Goal: Transaction & Acquisition: Subscribe to service/newsletter

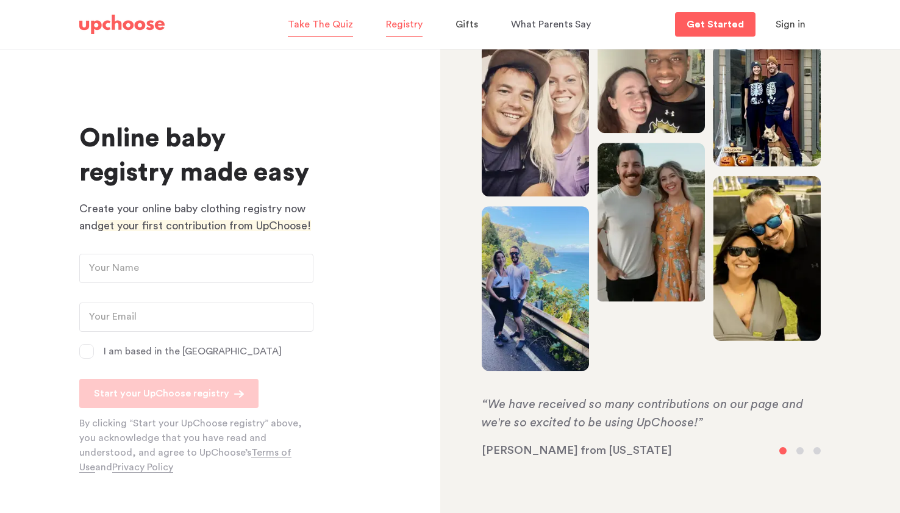
click at [321, 26] on span "Take The Quiz" at bounding box center [320, 25] width 65 height 10
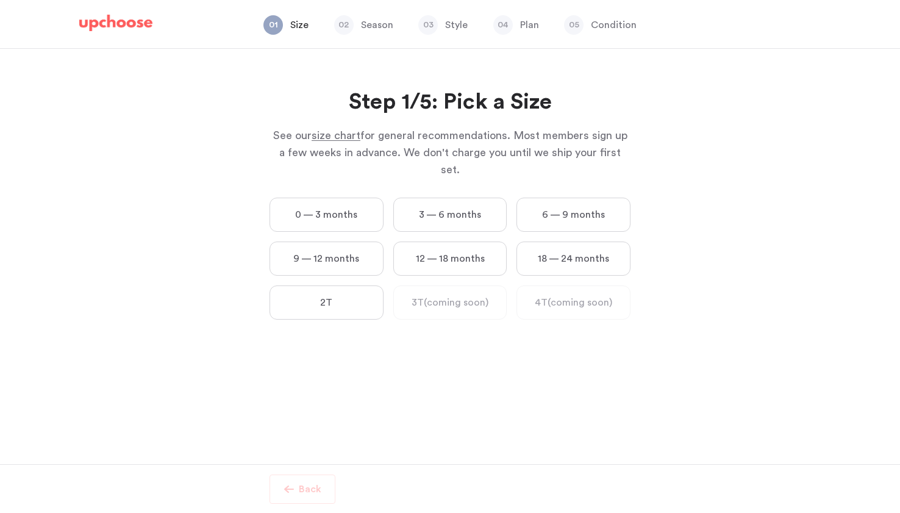
click at [311, 201] on label "0 — 3 months" at bounding box center [326, 214] width 114 height 34
click at [0, 0] on months "0 — 3 months" at bounding box center [0, 0] width 0 height 0
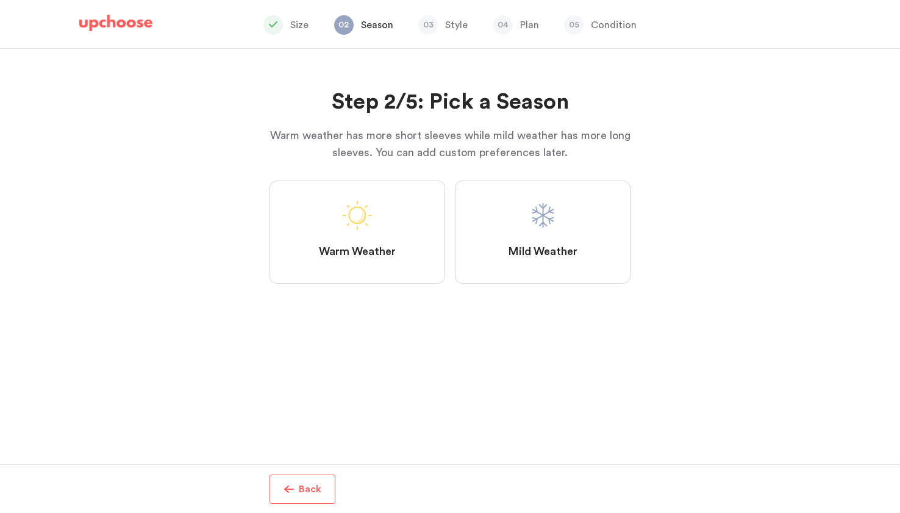
click at [536, 255] on span "Mild Weather" at bounding box center [542, 251] width 69 height 15
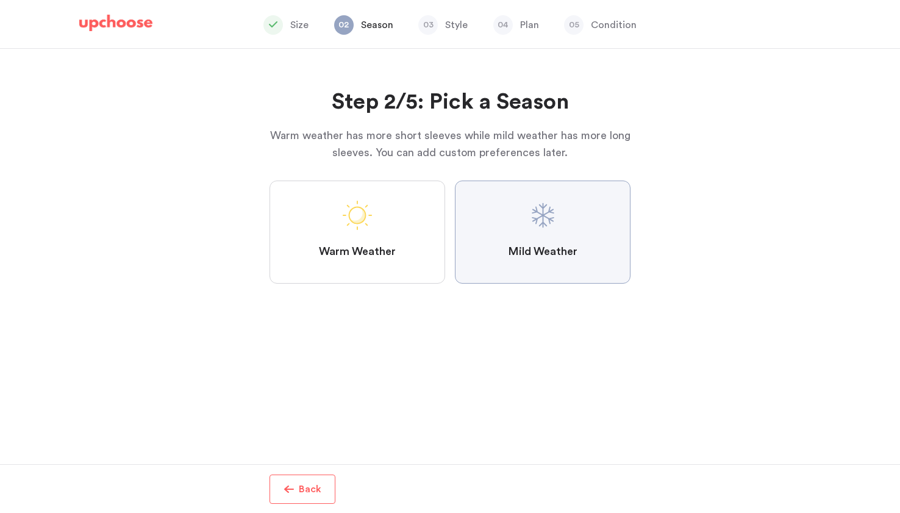
click at [0, 0] on Weather "Mild Weather" at bounding box center [0, 0] width 0 height 0
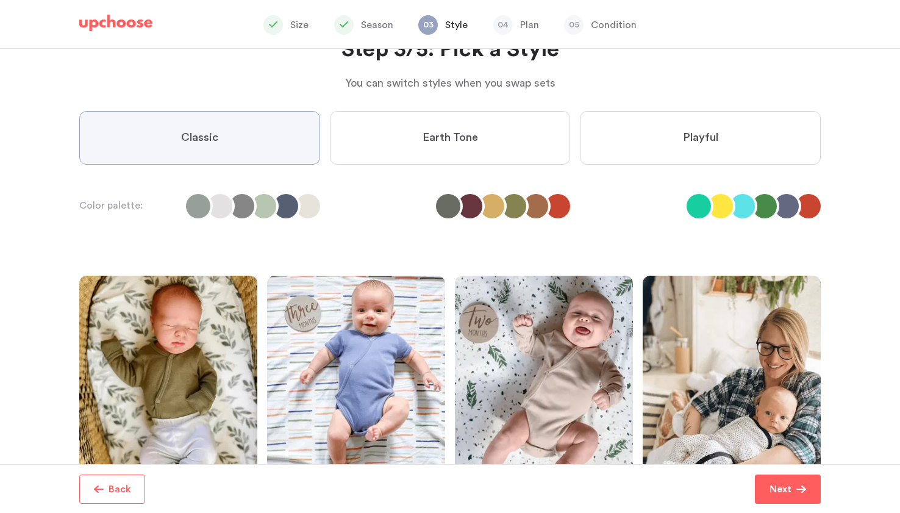
scroll to position [69, 0]
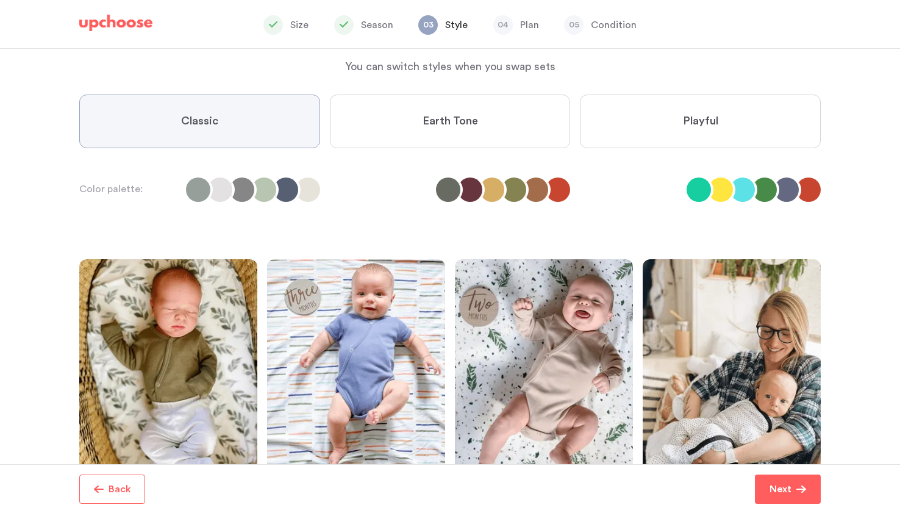
click at [227, 193] on li at bounding box center [220, 189] width 24 height 24
click at [209, 132] on label "Classic" at bounding box center [199, 121] width 241 height 54
click at [0, 0] on input "Classic" at bounding box center [0, 0] width 0 height 0
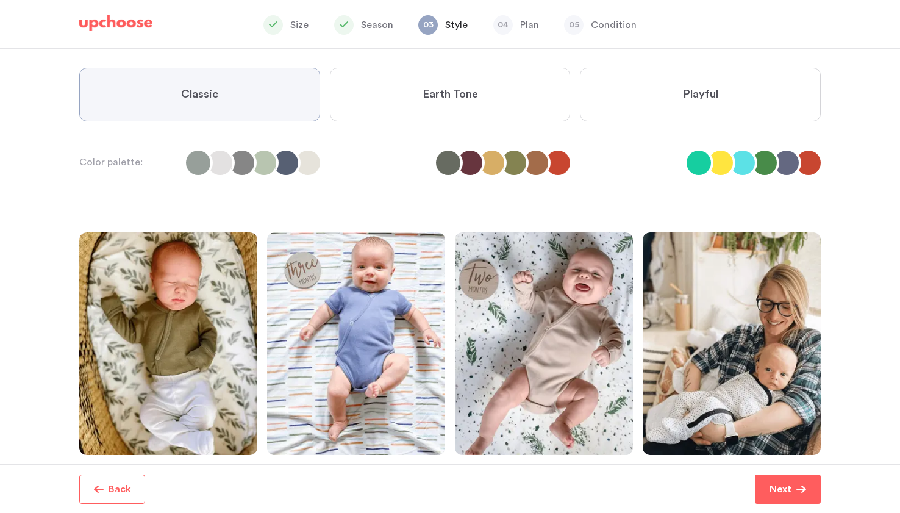
scroll to position [191, 0]
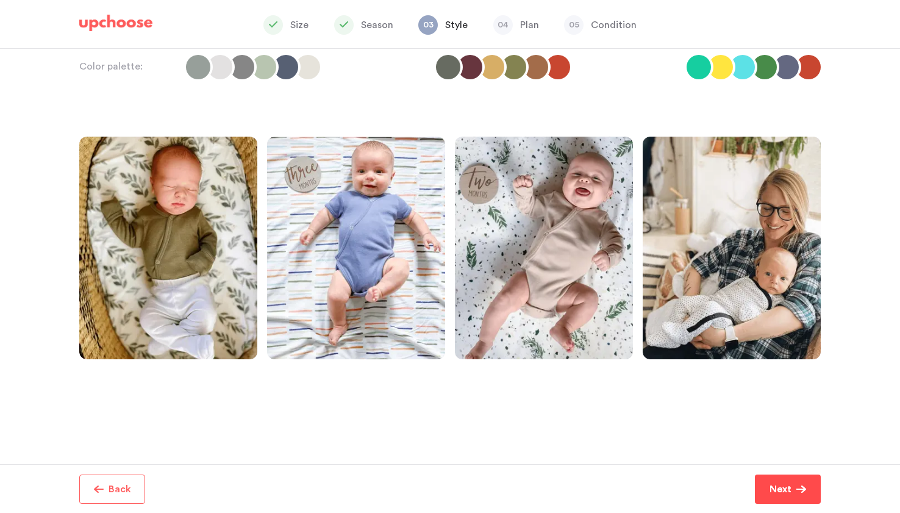
click at [783, 484] on p "Next" at bounding box center [780, 489] width 22 height 15
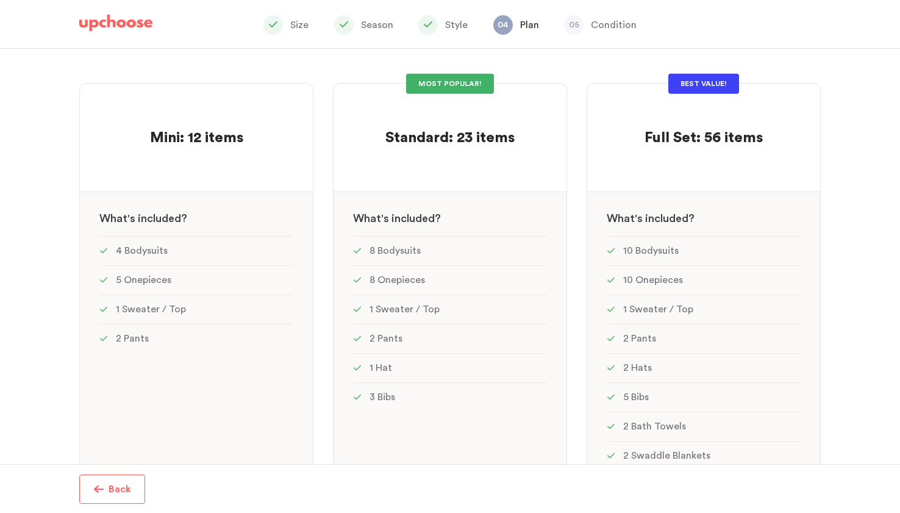
scroll to position [62, 0]
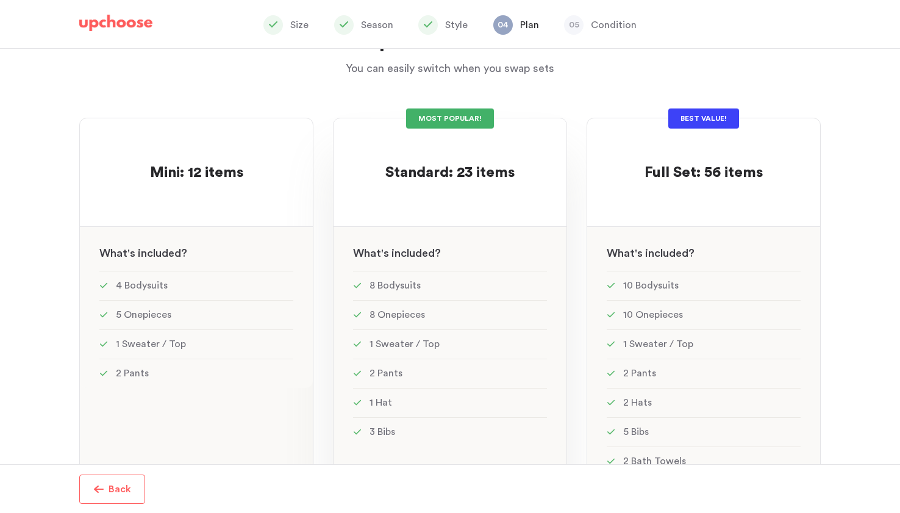
click at [472, 119] on div "MOST POPULAR!" at bounding box center [450, 118] width 88 height 20
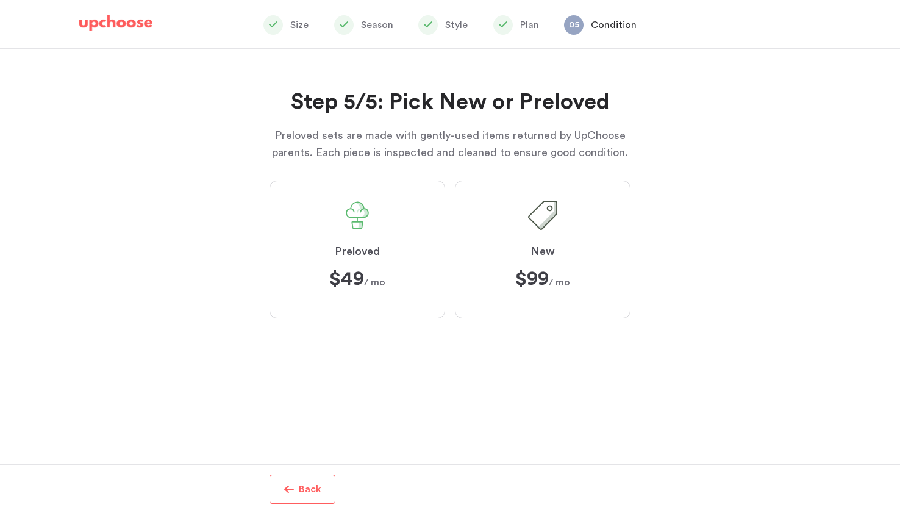
click at [385, 218] on label "Preloved $49 $49 / mo" at bounding box center [357, 249] width 176 height 138
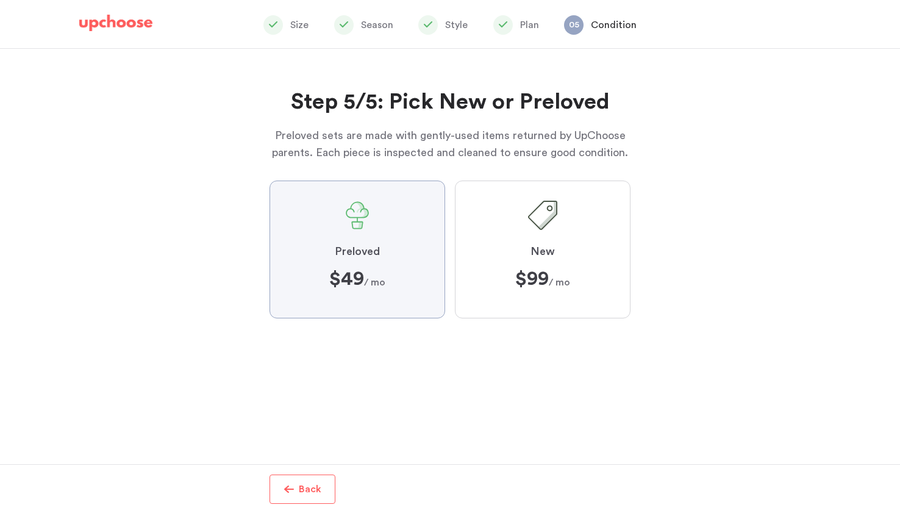
click at [0, 0] on input "Preloved $49 $49 / mo" at bounding box center [0, 0] width 0 height 0
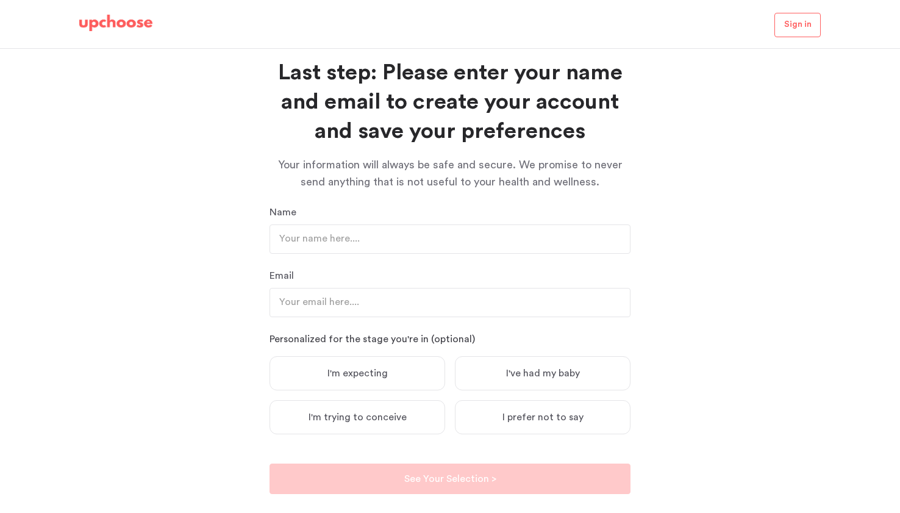
scroll to position [49, 0]
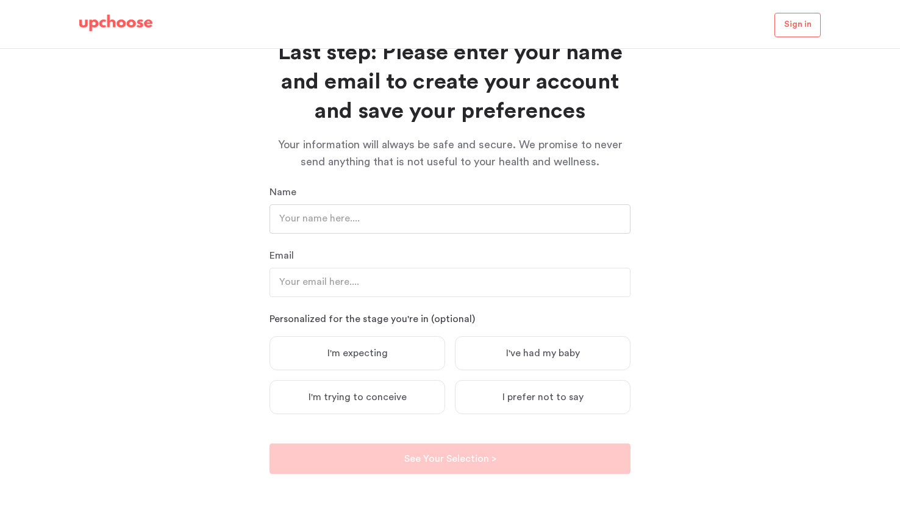
click at [404, 222] on input "text" at bounding box center [449, 218] width 361 height 29
click at [374, 224] on input "Kristen Minam" at bounding box center [449, 218] width 361 height 29
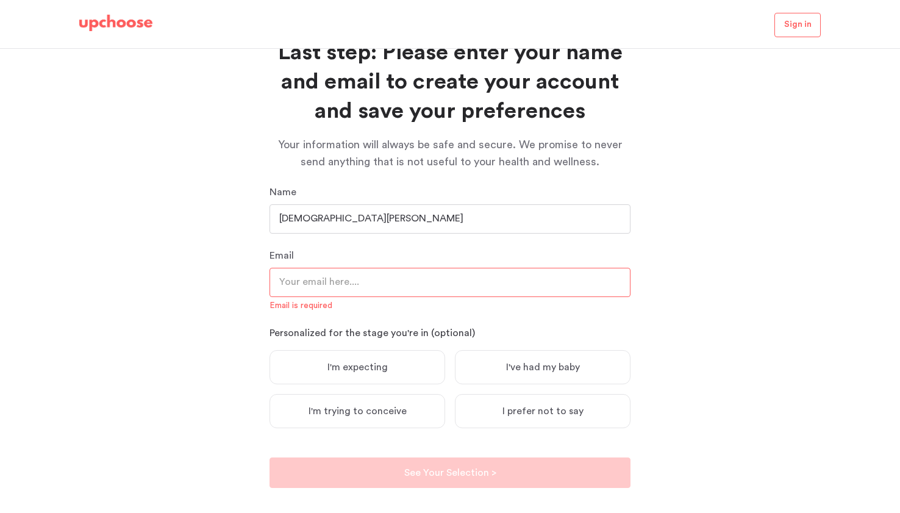
type input "[DEMOGRAPHIC_DATA][PERSON_NAME]"
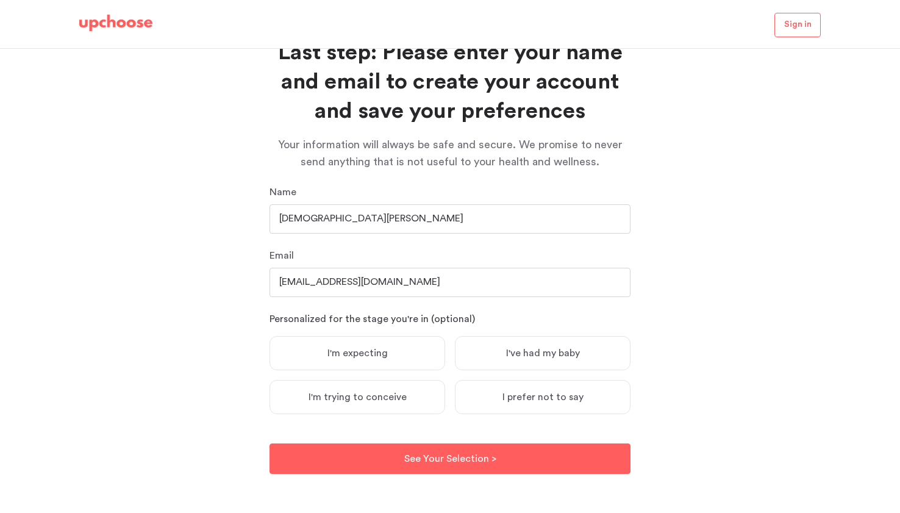
type input "[EMAIL_ADDRESS][DOMAIN_NAME]"
click at [364, 360] on label "I'm expecting" at bounding box center [357, 353] width 176 height 34
click at [0, 0] on input "I'm expecting" at bounding box center [0, 0] width 0 height 0
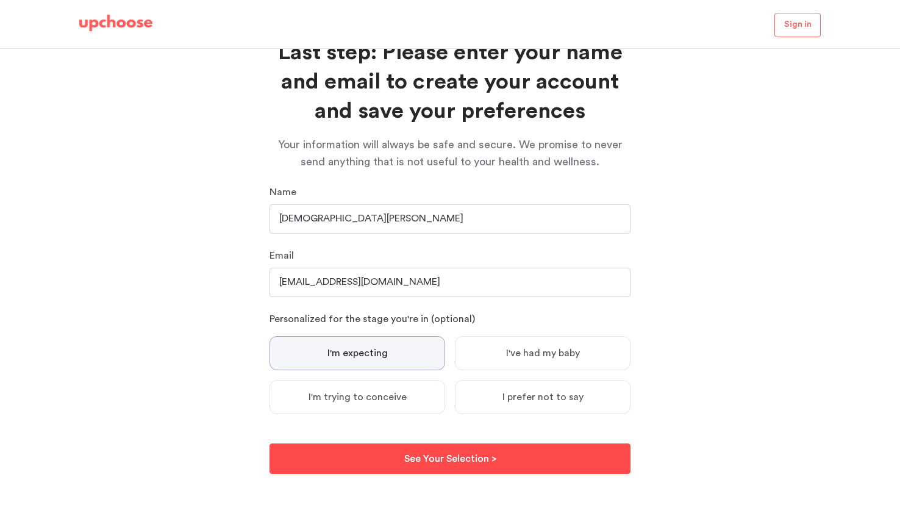
click at [385, 452] on button "See Your Selection > See Your Selection >" at bounding box center [449, 458] width 361 height 30
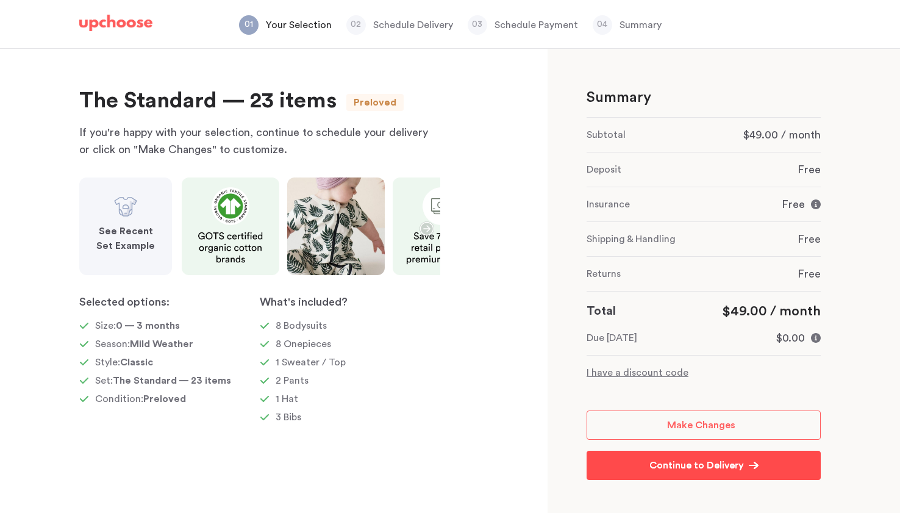
click at [633, 464] on link "Continue to Delivery Continue to Delivery" at bounding box center [703, 464] width 234 height 29
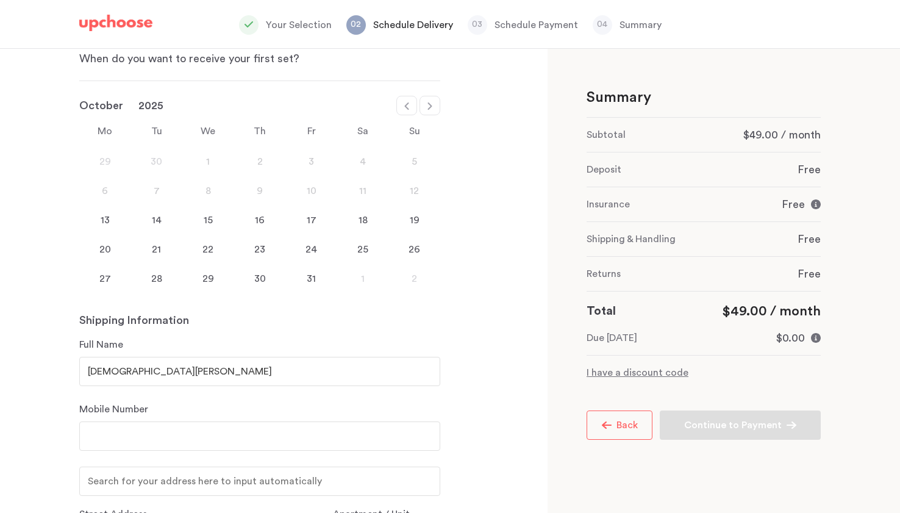
scroll to position [84, 0]
click at [210, 225] on div "15" at bounding box center [208, 222] width 52 height 15
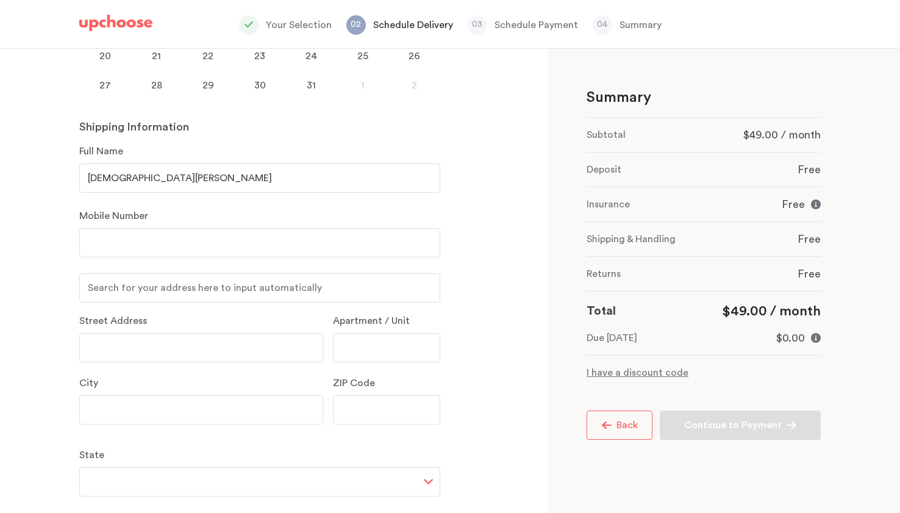
scroll to position [295, 0]
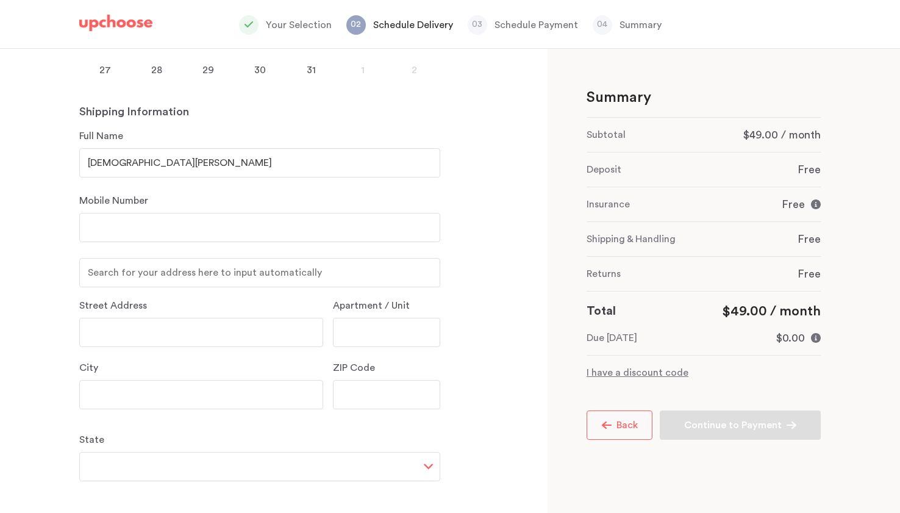
click at [121, 228] on input "number" at bounding box center [259, 227] width 361 height 29
type input "7147432296"
click at [137, 339] on input "text" at bounding box center [201, 332] width 244 height 29
type input "5674 Surfrider"
click at [128, 333] on input "5674 Surfrider" at bounding box center [201, 332] width 244 height 29
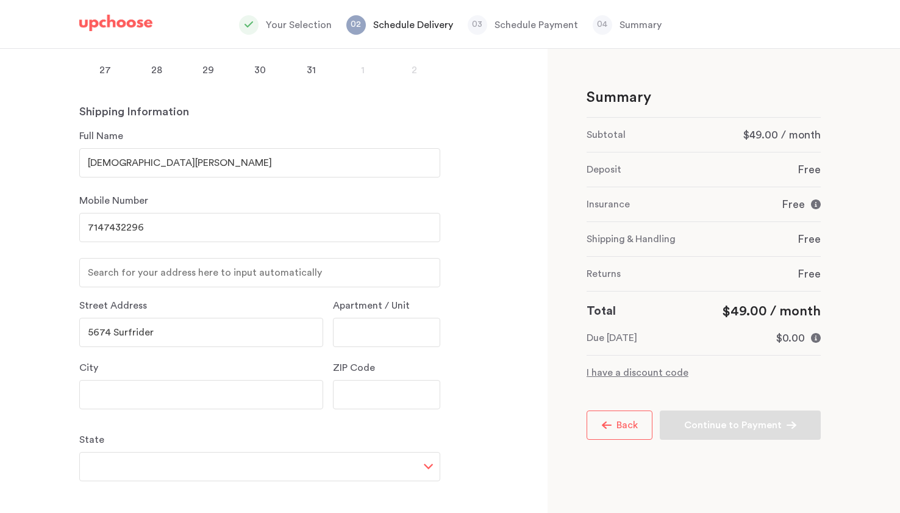
click at [128, 333] on input "5674 Surfrider" at bounding box center [201, 332] width 244 height 29
click at [185, 271] on input "text" at bounding box center [259, 272] width 361 height 29
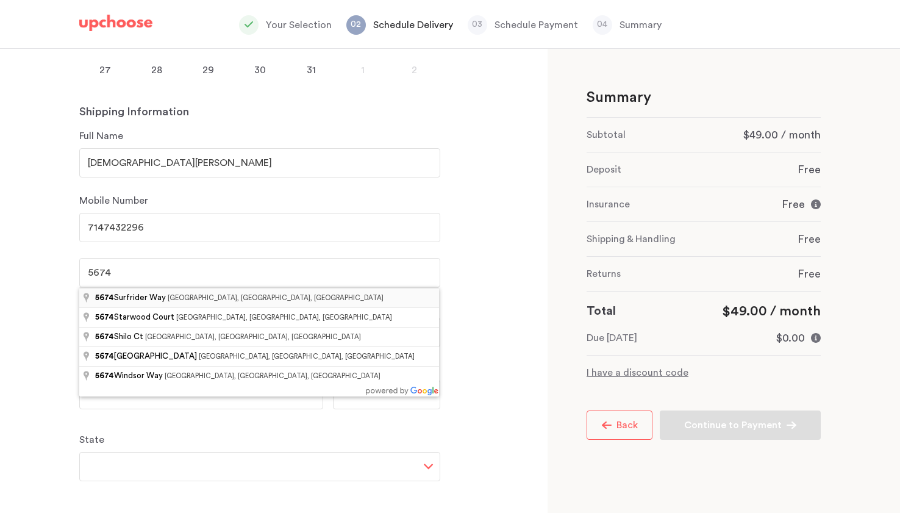
type input "5674 Surfrider Way, Goleta, CA, USA"
type input "[STREET_ADDRESS]"
type input "Goleta"
type input "93117"
select select "CA"
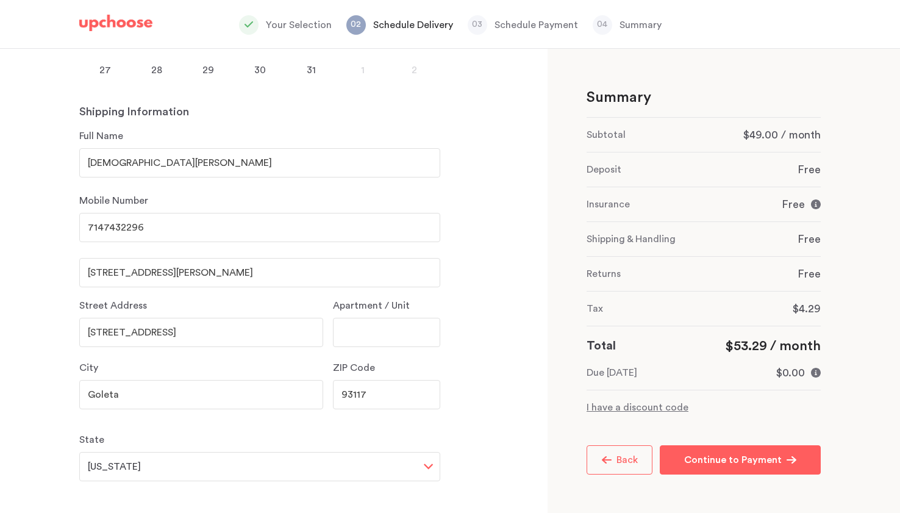
click at [368, 329] on input "text" at bounding box center [386, 332] width 107 height 29
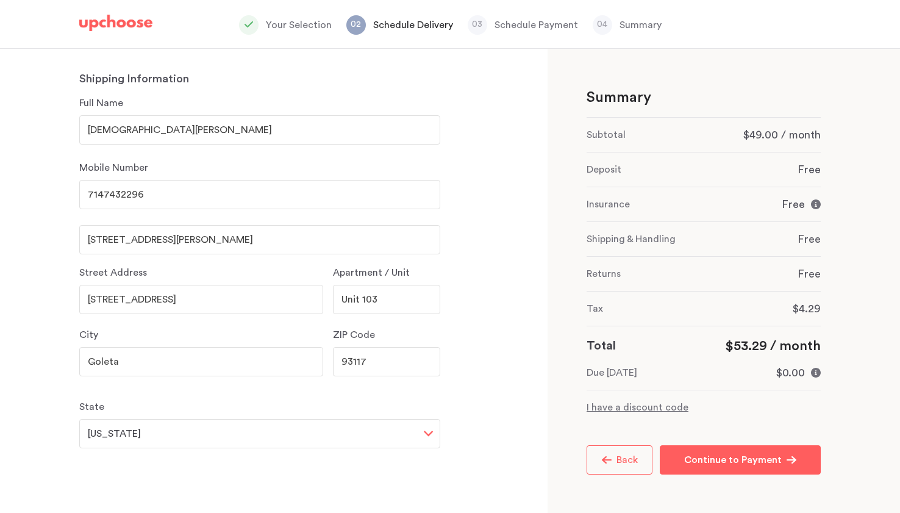
type input "Unit 103"
click at [692, 449] on button "Continue to Payment Continue to Payment" at bounding box center [739, 459] width 161 height 29
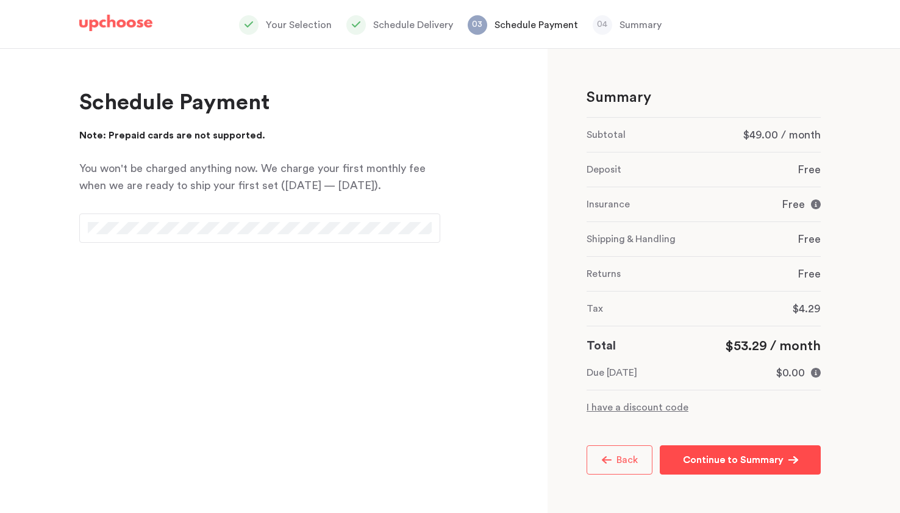
click at [712, 460] on p "Continue to Summary" at bounding box center [733, 459] width 101 height 15
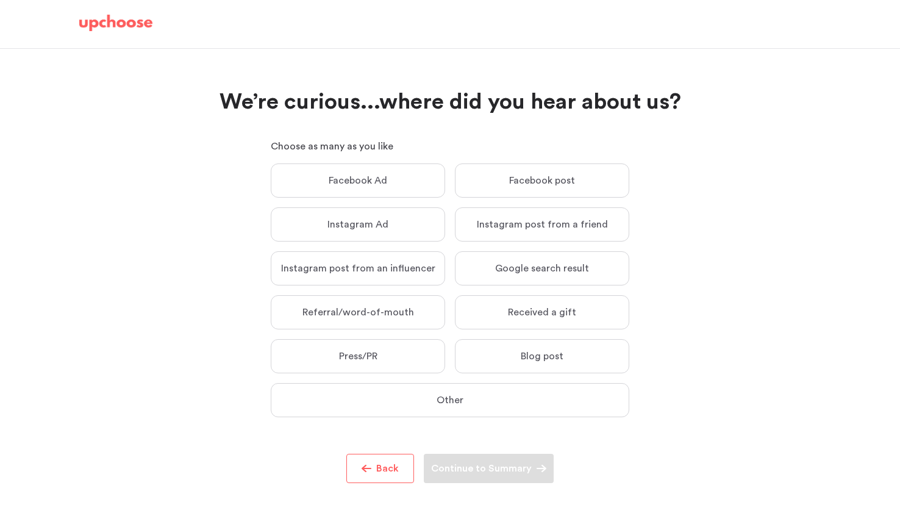
click at [416, 273] on p "Instagram post from an influencer" at bounding box center [358, 268] width 154 height 12
click at [0, 0] on input "Instagram post from an influencer Instagram post from an influencer" at bounding box center [0, 0] width 0 height 0
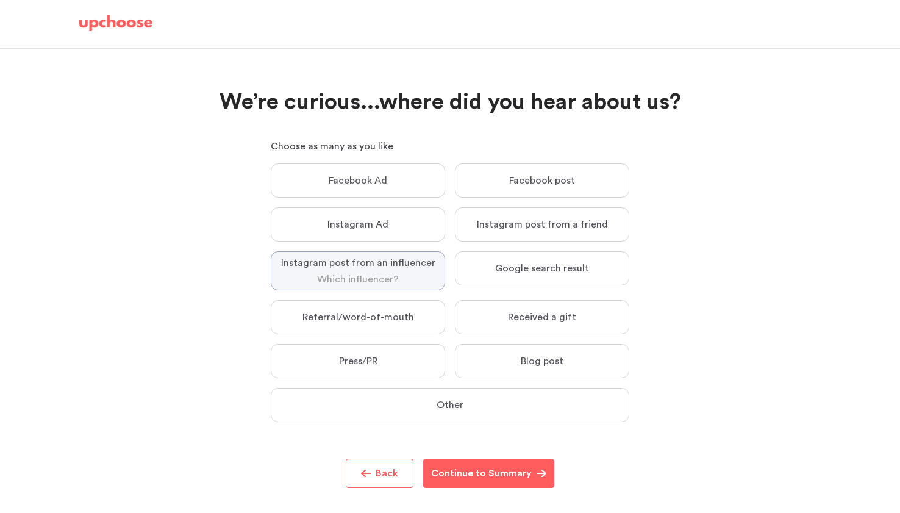
scroll to position [14, 0]
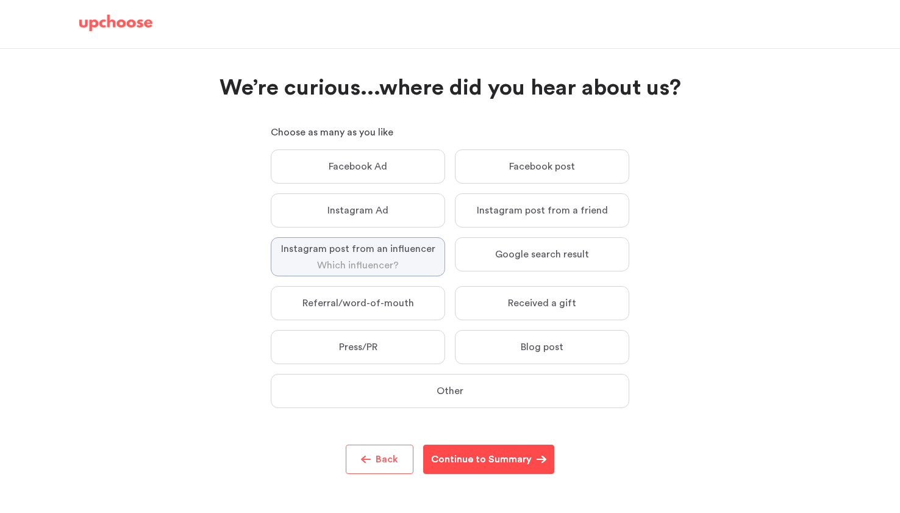
click at [493, 460] on p "Continue to Summary" at bounding box center [481, 459] width 101 height 15
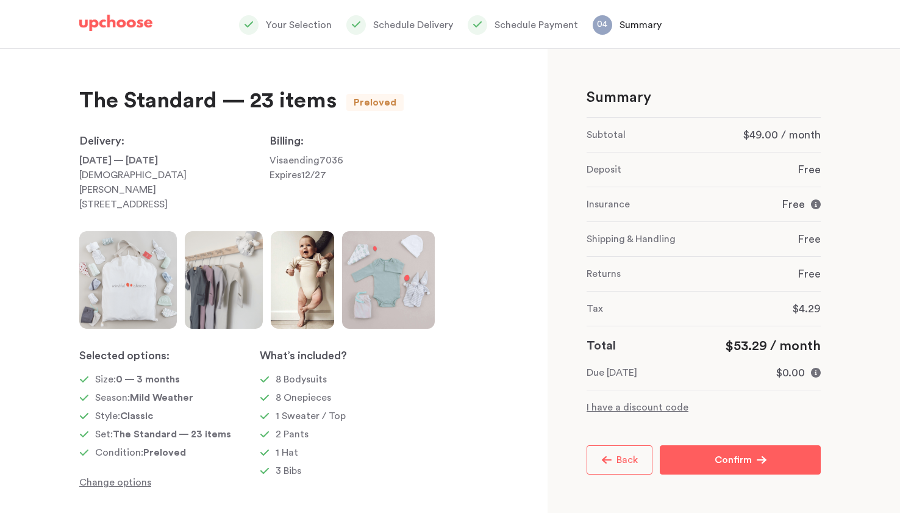
scroll to position [20, 0]
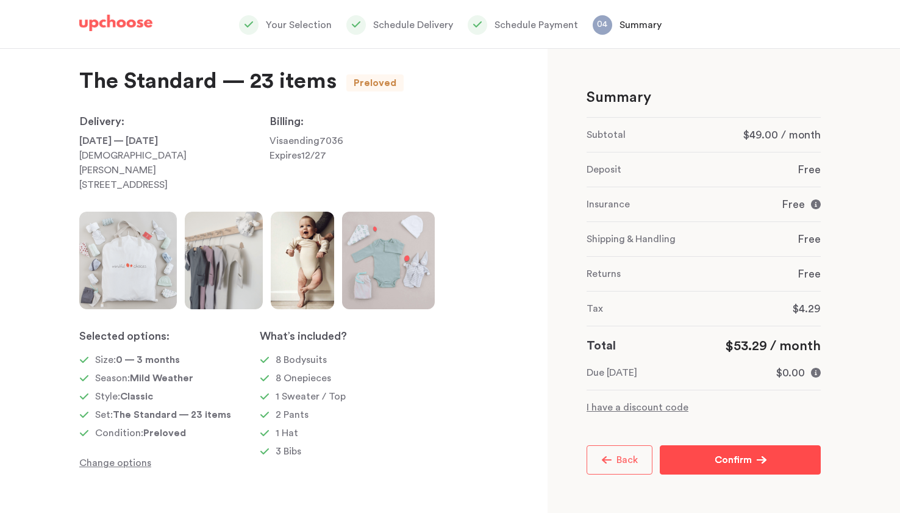
click at [712, 460] on button "Confirm Confirm" at bounding box center [739, 459] width 161 height 29
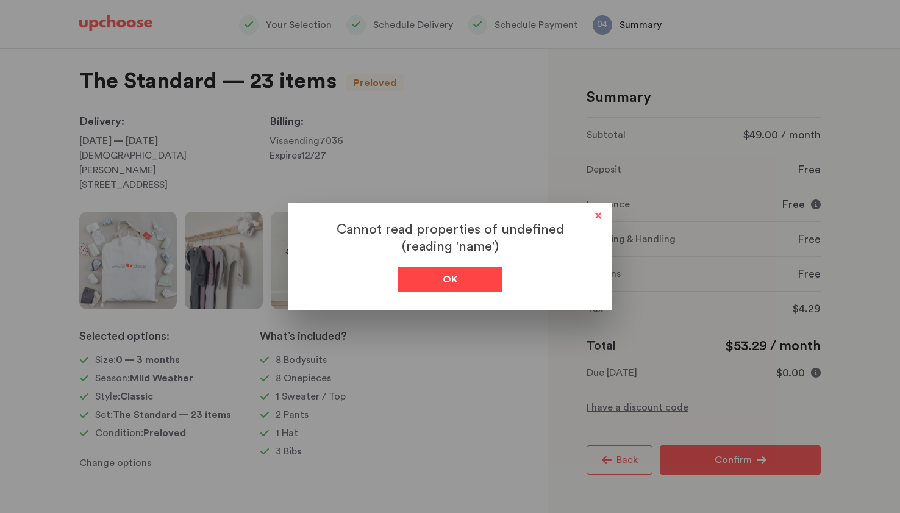
click at [478, 283] on div "Ok" at bounding box center [450, 279] width 104 height 24
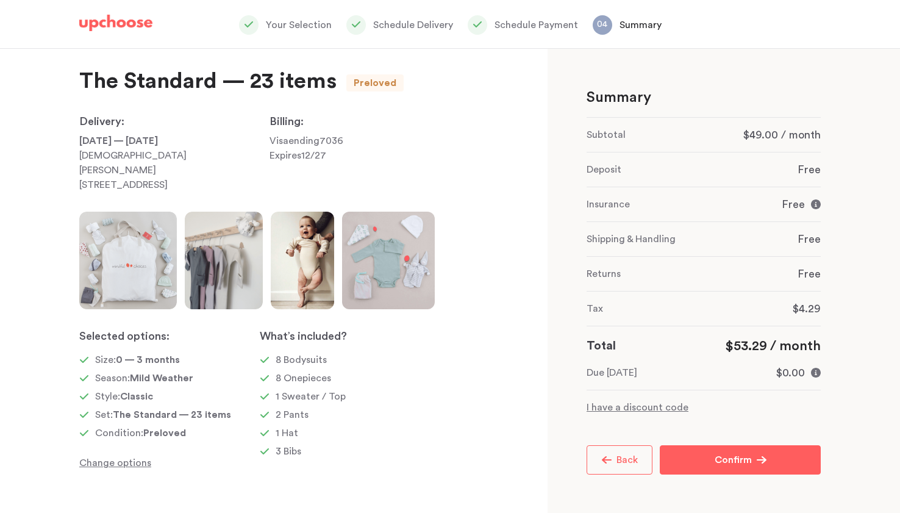
click at [619, 410] on p "I have a discount code" at bounding box center [703, 407] width 234 height 15
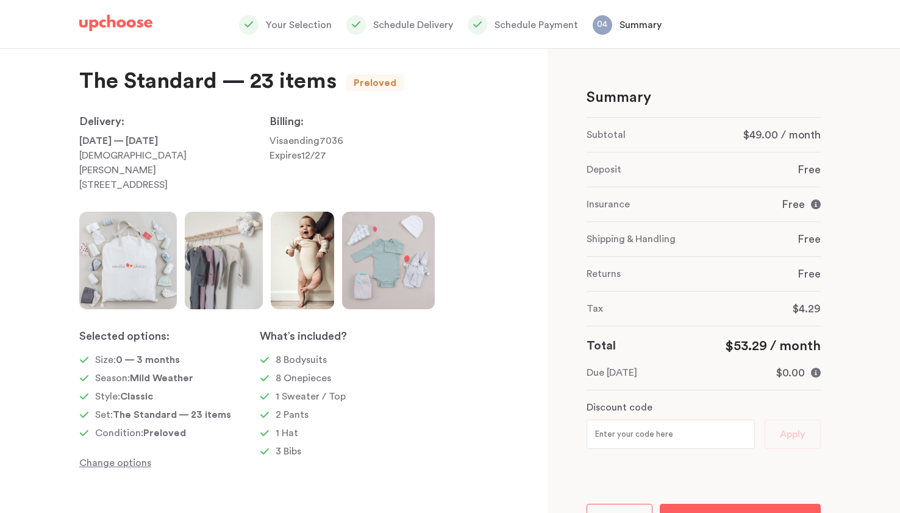
click at [619, 432] on input "text" at bounding box center [670, 433] width 168 height 29
click at [600, 441] on input "text" at bounding box center [670, 433] width 168 height 29
paste input "AUGUST2020"
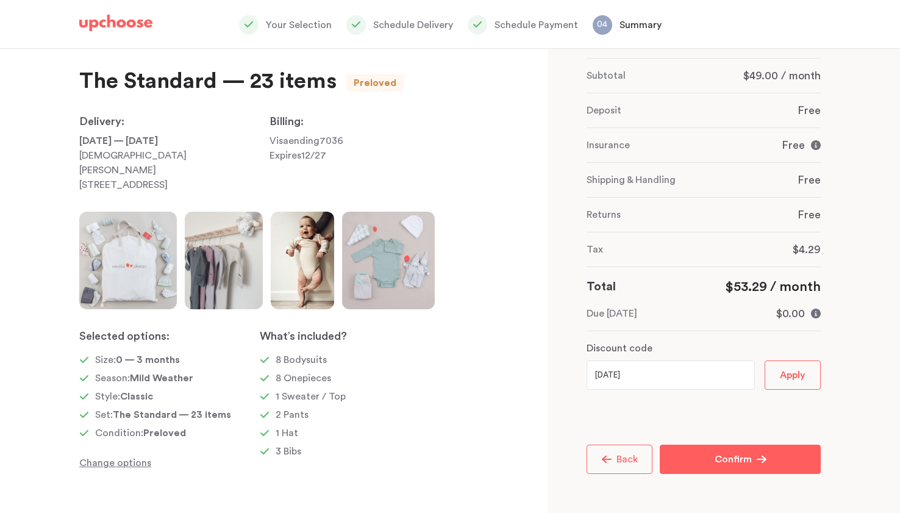
type input "AUGUST2020"
click at [767, 375] on button "Apply" at bounding box center [792, 374] width 56 height 29
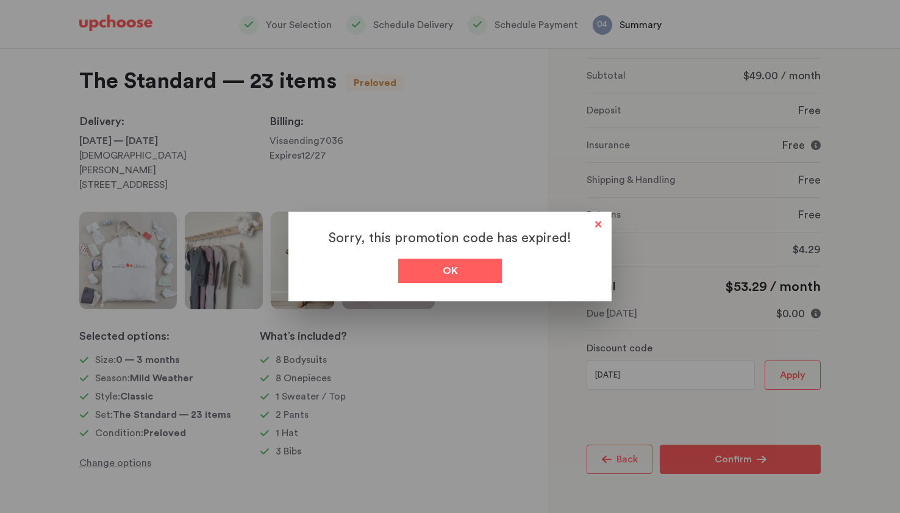
click at [790, 372] on div at bounding box center [450, 256] width 900 height 513
click at [444, 283] on div "Sorry, this promotion code has expired! Ok" at bounding box center [449, 256] width 323 height 90
click at [454, 274] on span "Ok" at bounding box center [449, 270] width 15 height 15
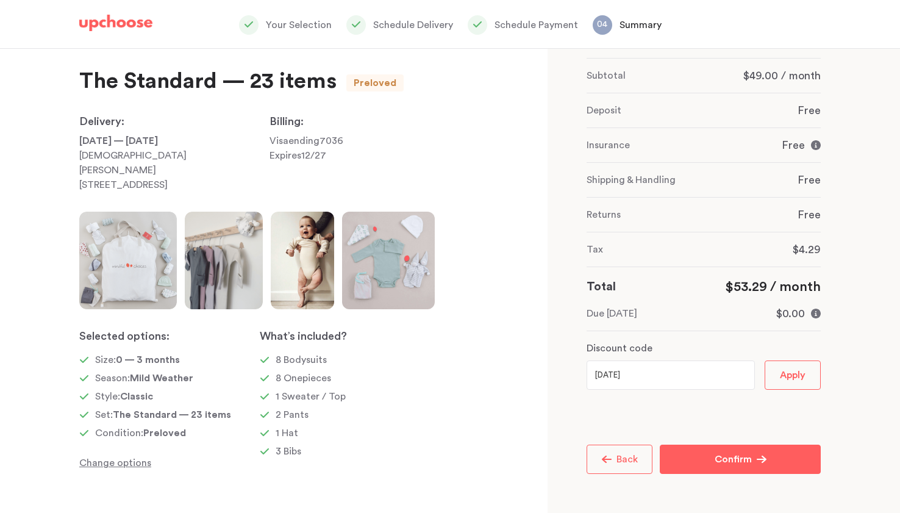
click at [659, 368] on input "AUGUST2020" at bounding box center [670, 374] width 168 height 29
click at [715, 455] on p "Confirm" at bounding box center [732, 459] width 37 height 15
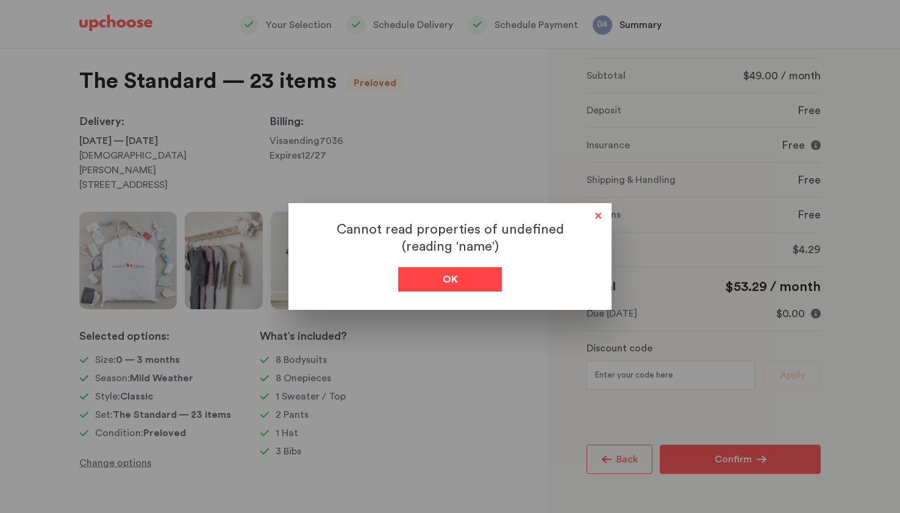
click at [463, 286] on div "Ok" at bounding box center [450, 279] width 104 height 24
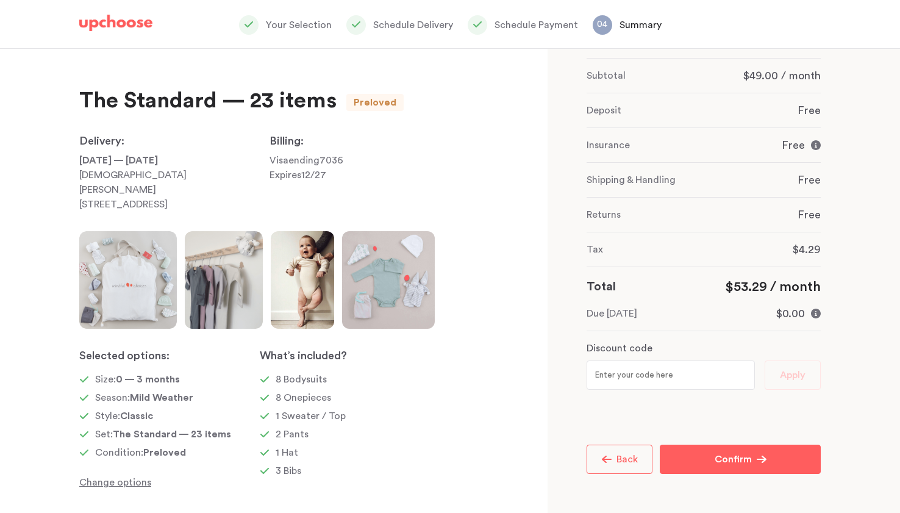
scroll to position [20, 0]
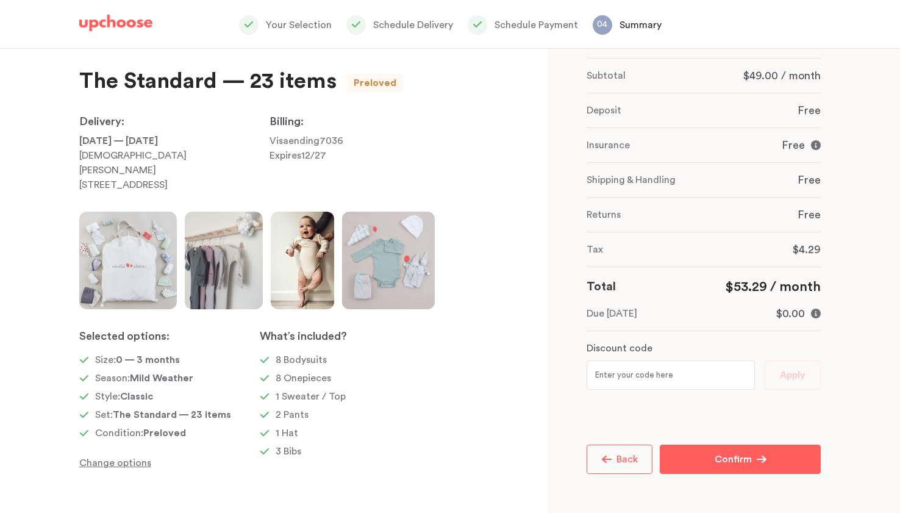
click at [119, 466] on p "Change options" at bounding box center [169, 462] width 180 height 15
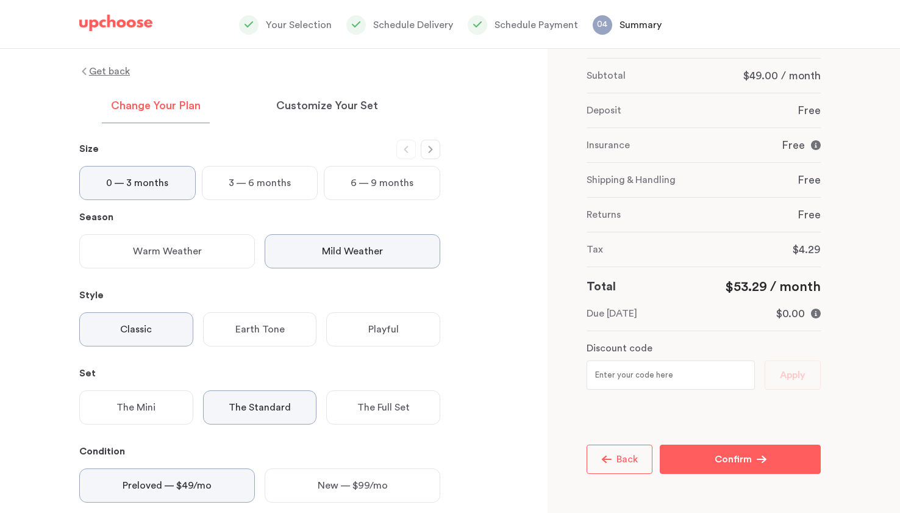
scroll to position [0, 0]
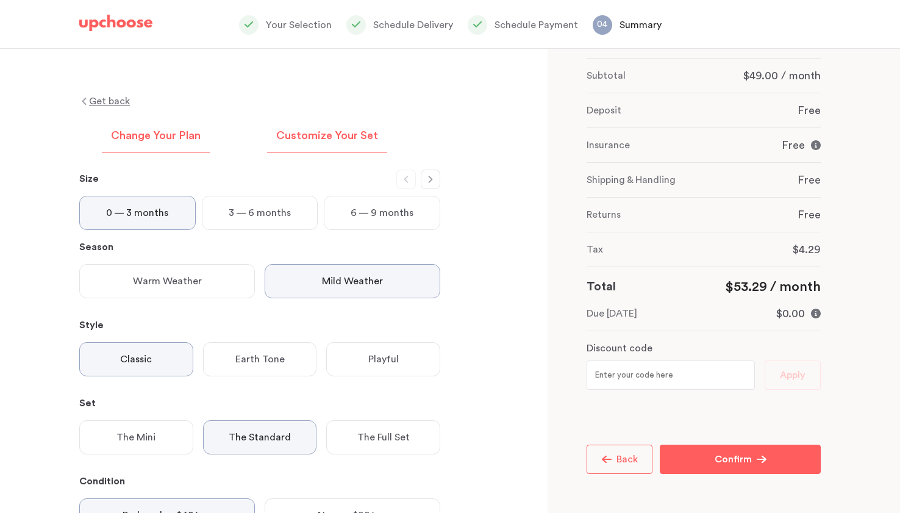
click at [319, 128] on div "Customize Your Set" at bounding box center [327, 139] width 120 height 27
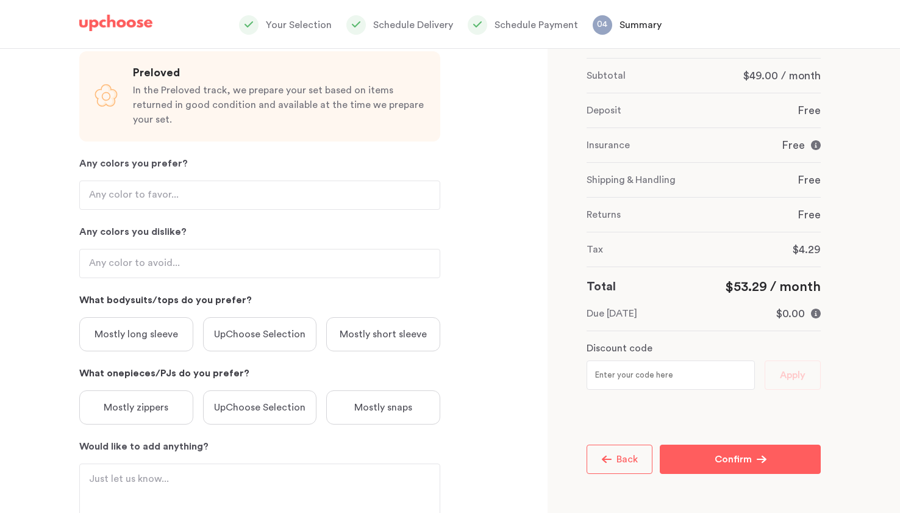
scroll to position [121, 0]
click at [155, 399] on p "Mostly zippers" at bounding box center [136, 406] width 65 height 15
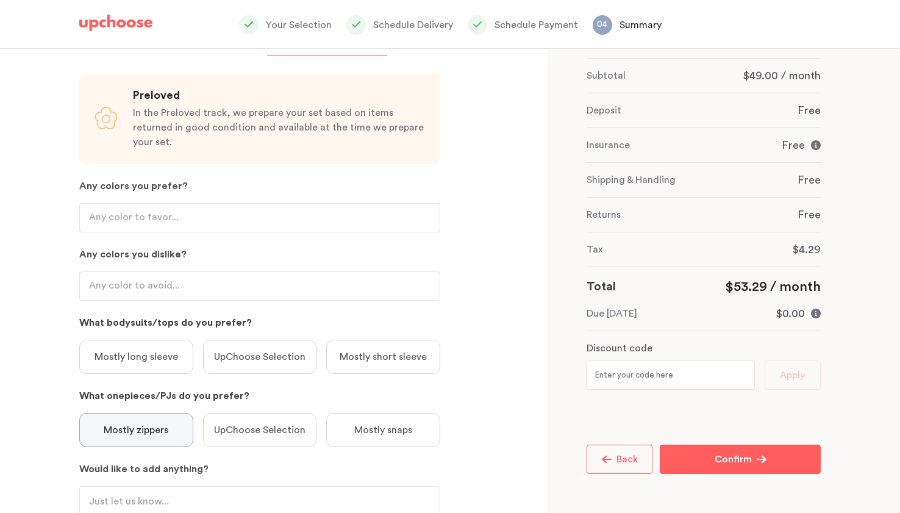
scroll to position [94, 0]
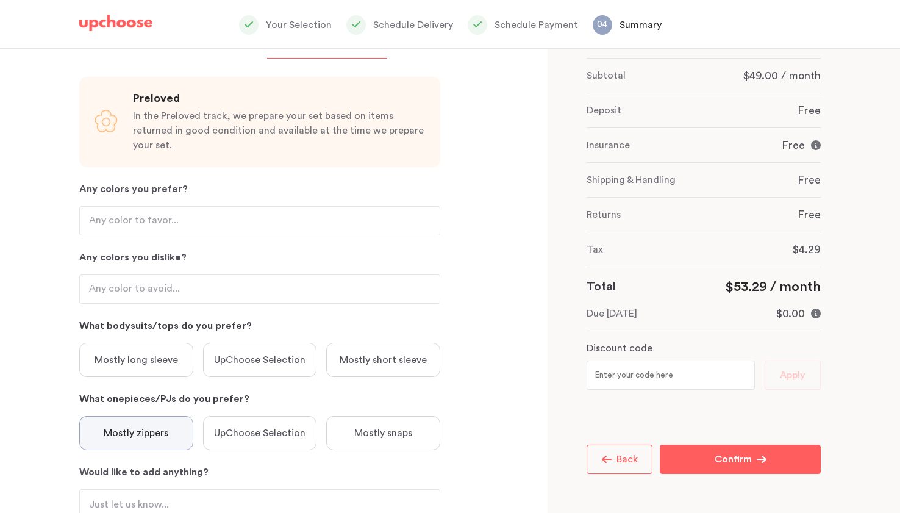
click at [249, 352] on p "UpChoose Selection" at bounding box center [259, 359] width 91 height 15
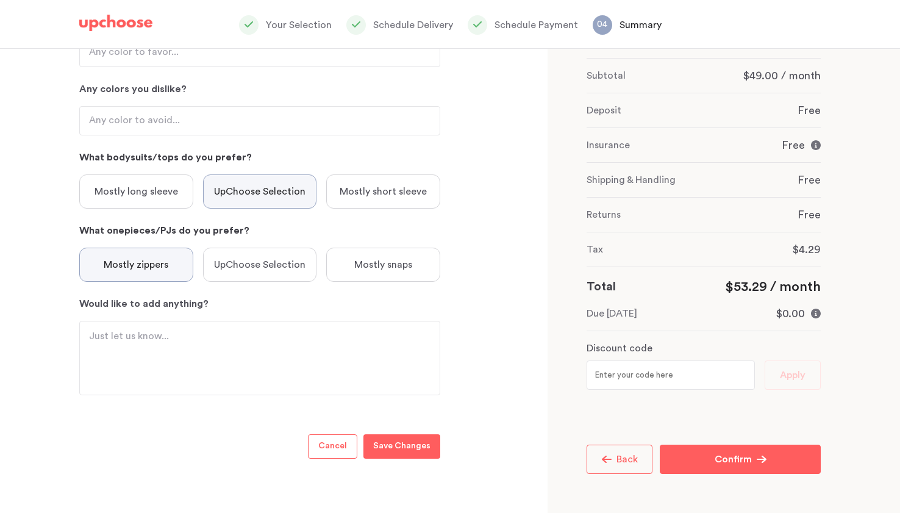
scroll to position [265, 0]
click at [389, 437] on p "Save Changes" at bounding box center [401, 444] width 57 height 15
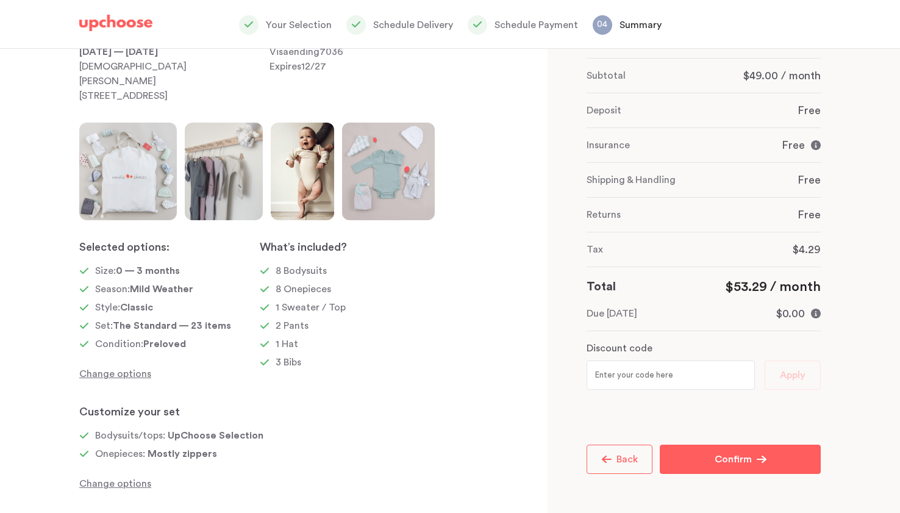
scroll to position [101, 0]
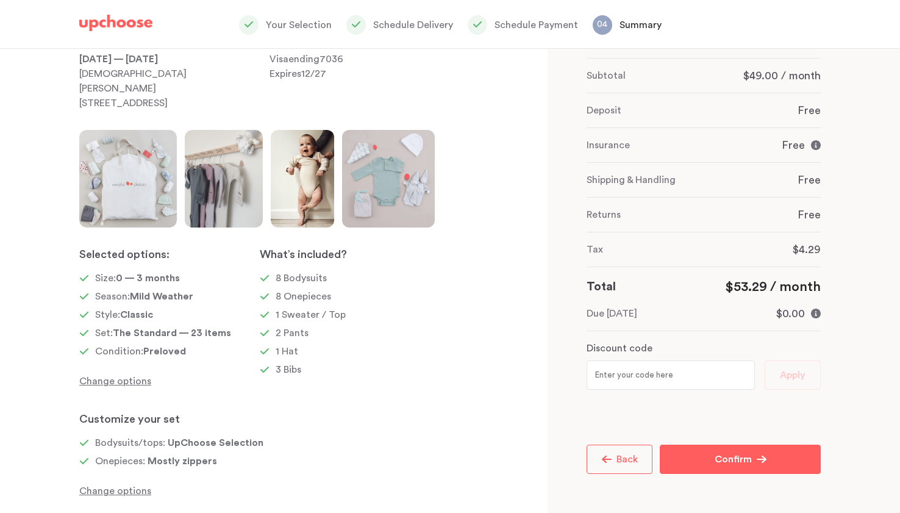
click at [126, 383] on p "Change options" at bounding box center [169, 381] width 180 height 15
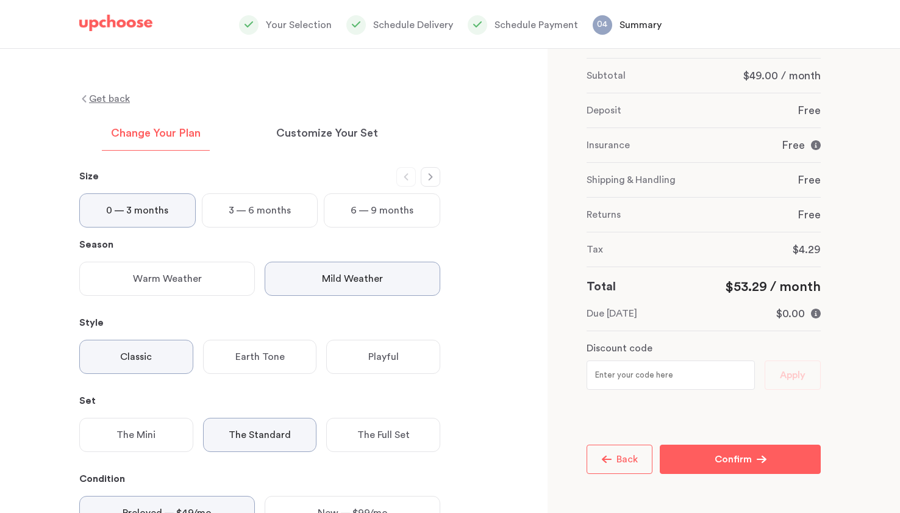
scroll to position [0, 0]
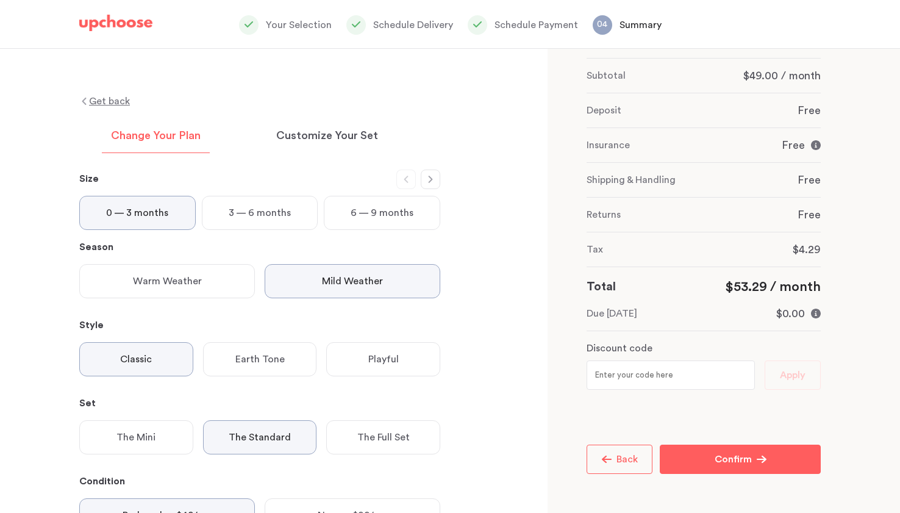
click at [236, 343] on div "Earth Tone" at bounding box center [260, 359] width 114 height 34
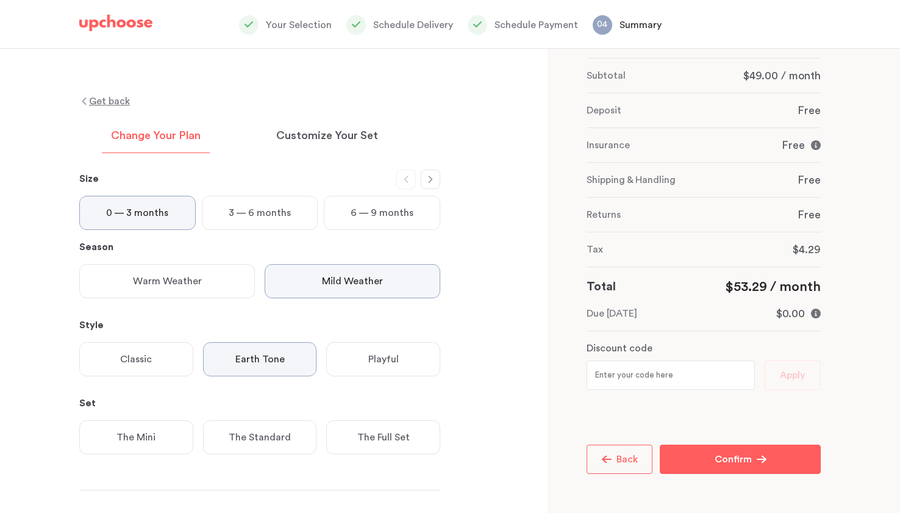
click at [253, 435] on p "The Standard" at bounding box center [260, 437] width 62 height 15
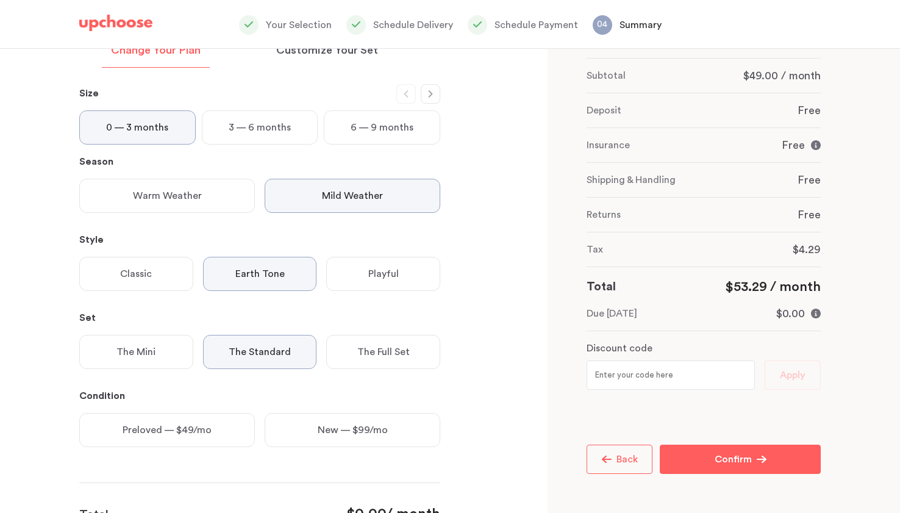
scroll to position [174, 0]
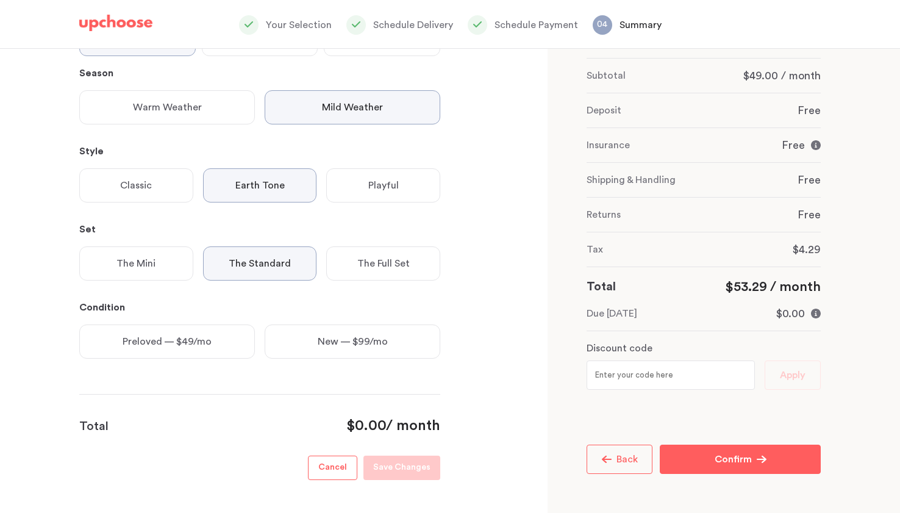
click at [159, 190] on div "Classic" at bounding box center [136, 185] width 114 height 34
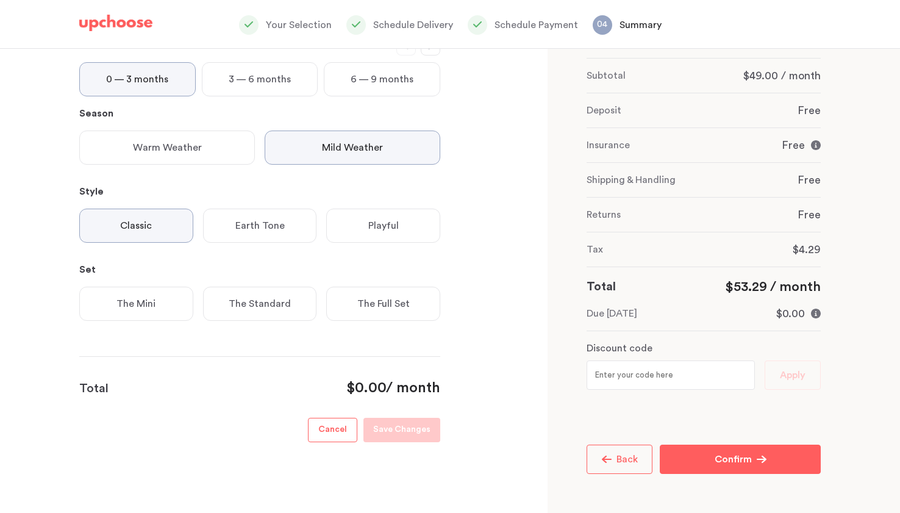
click at [253, 304] on p "The Standard" at bounding box center [260, 303] width 62 height 15
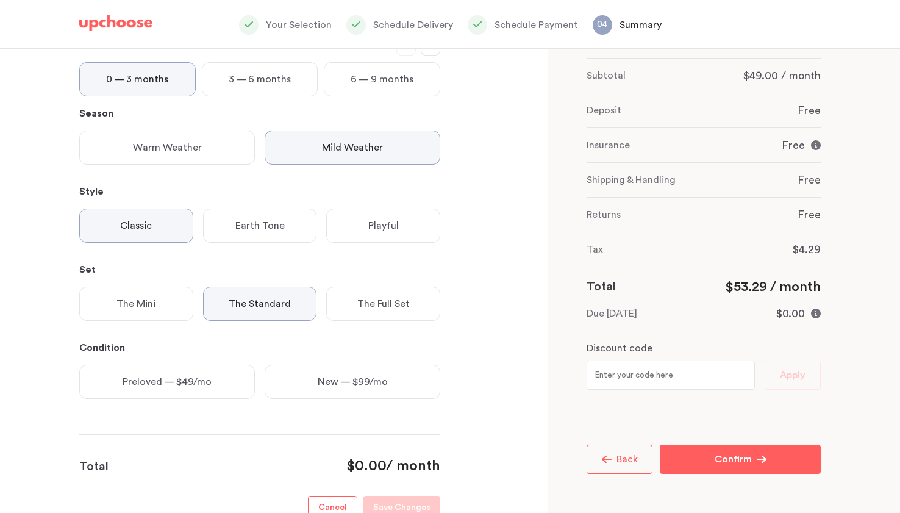
click at [171, 394] on div "Preloved — $49/mo" at bounding box center [167, 381] width 176 height 34
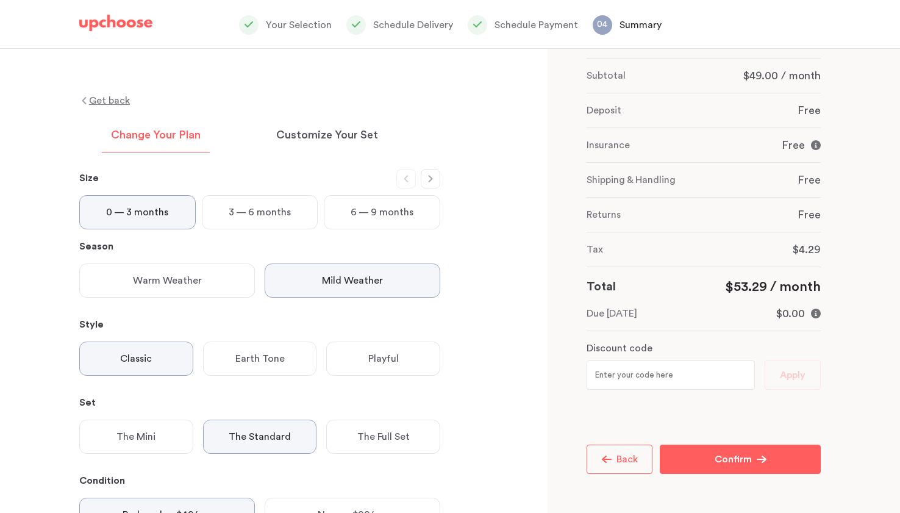
scroll to position [0, 0]
click at [341, 140] on p "Customize Your Set" at bounding box center [327, 136] width 102 height 15
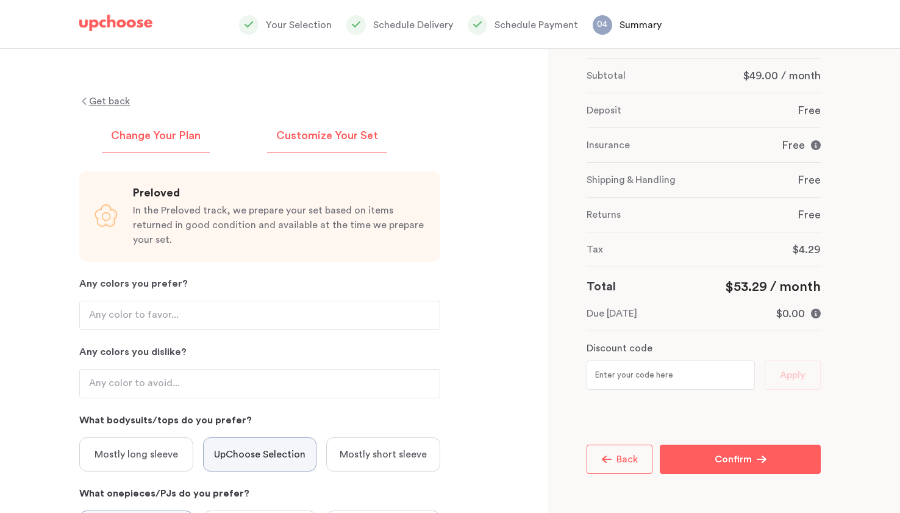
click at [178, 135] on p "Change Your Plan" at bounding box center [156, 136] width 90 height 15
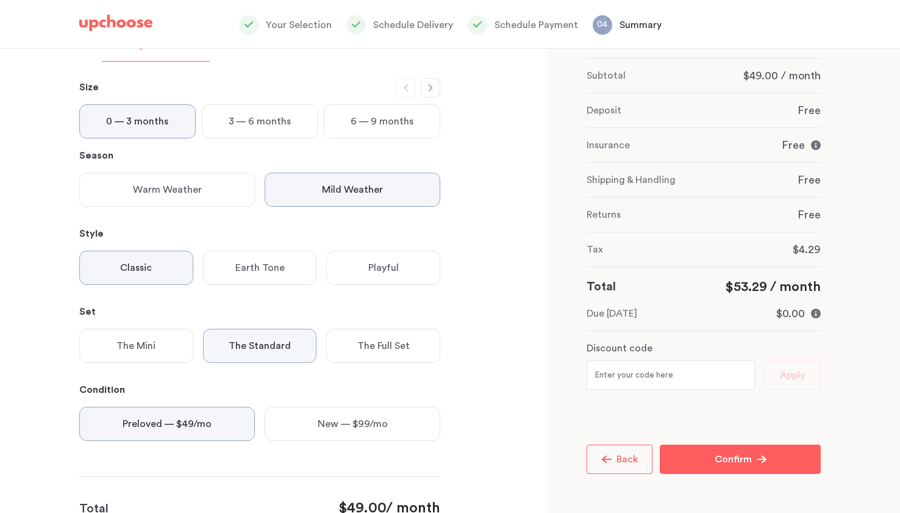
scroll to position [211, 0]
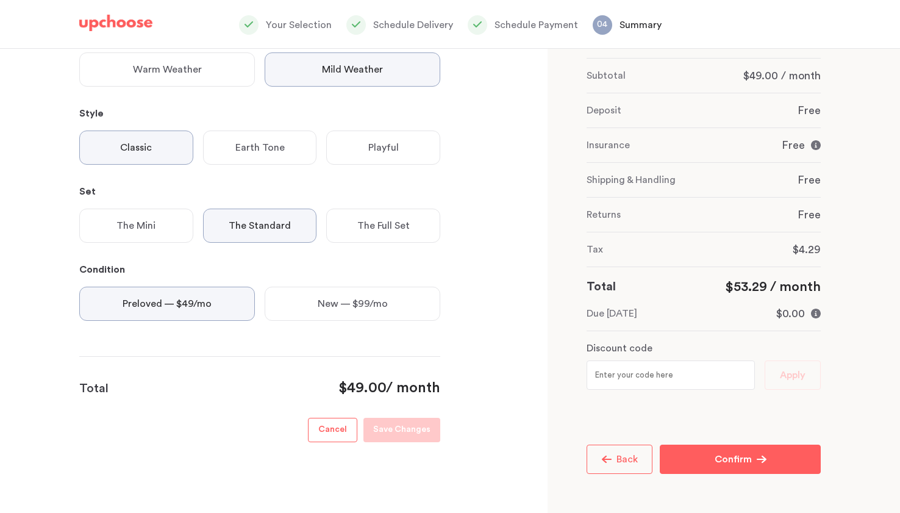
click at [358, 410] on footer "Total $49.00 / month Cancel Save Changes" at bounding box center [259, 399] width 361 height 86
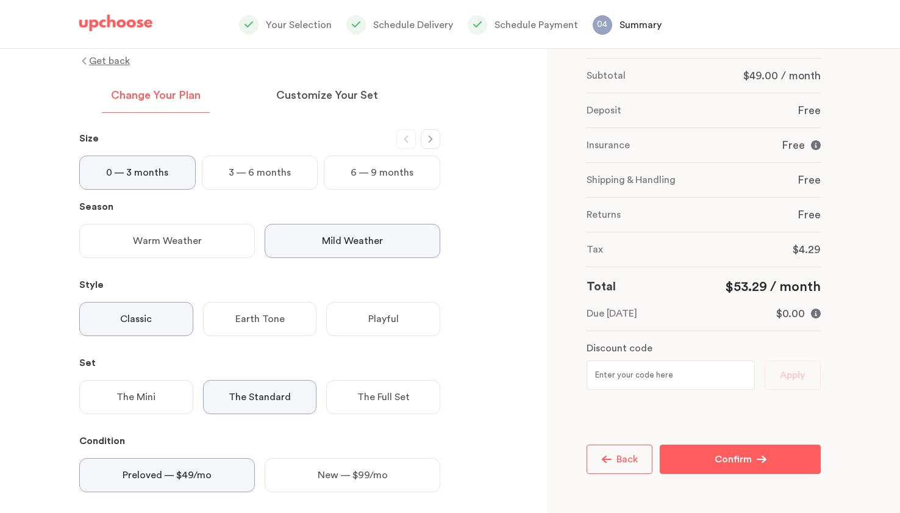
scroll to position [0, 0]
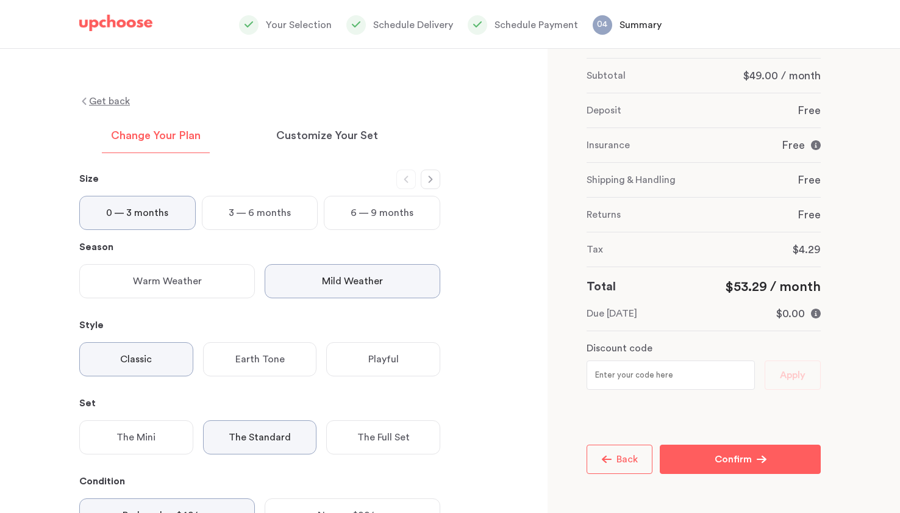
click at [430, 177] on icon "button" at bounding box center [430, 179] width 4 height 7
click at [398, 180] on button "button" at bounding box center [406, 179] width 20 height 20
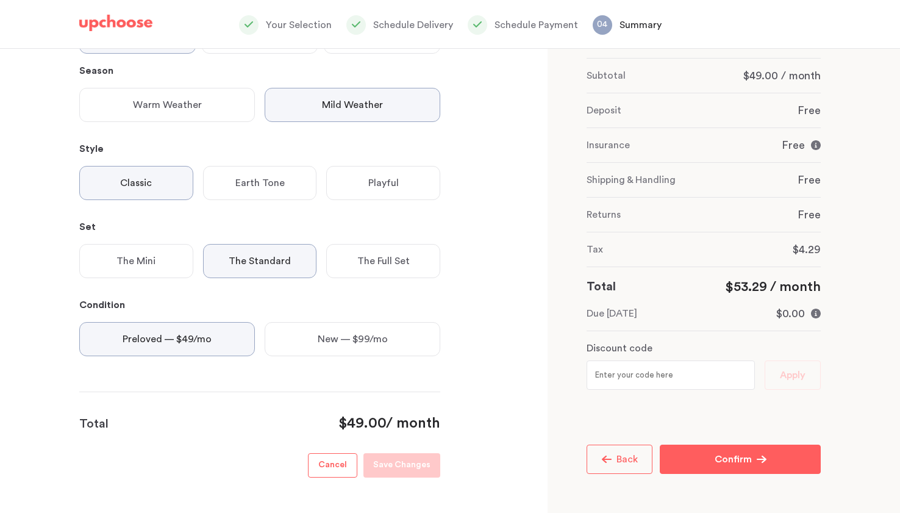
scroll to position [211, 0]
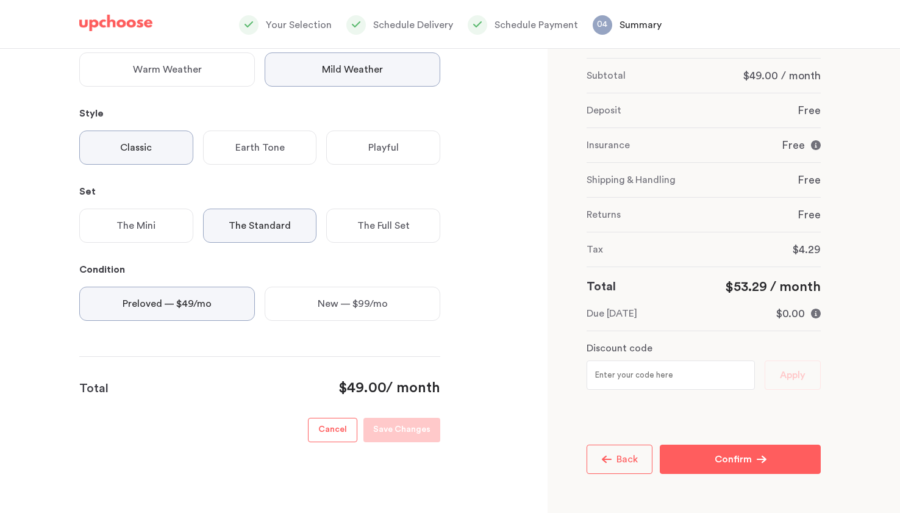
click at [213, 302] on div "Preloved — $49/mo" at bounding box center [167, 303] width 176 height 34
click at [247, 229] on p "The Standard" at bounding box center [260, 225] width 62 height 15
click at [149, 148] on p "Classic" at bounding box center [136, 147] width 32 height 15
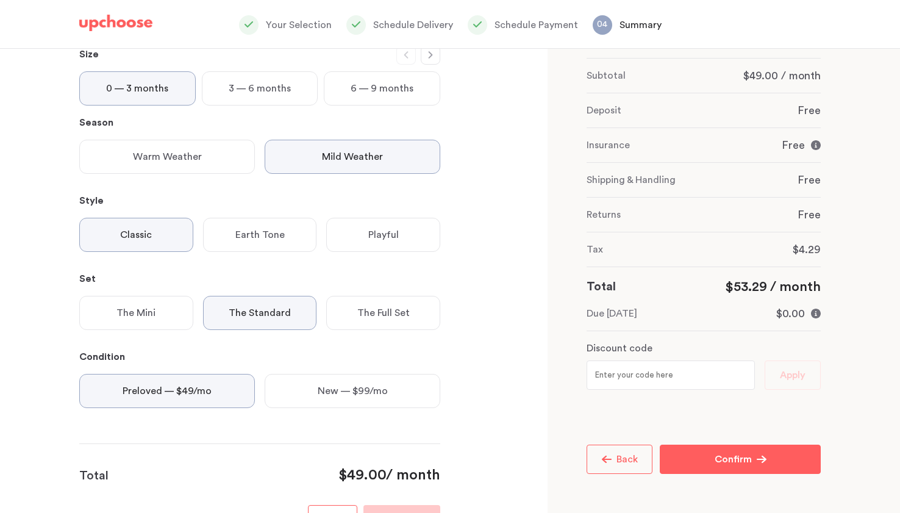
scroll to position [0, 0]
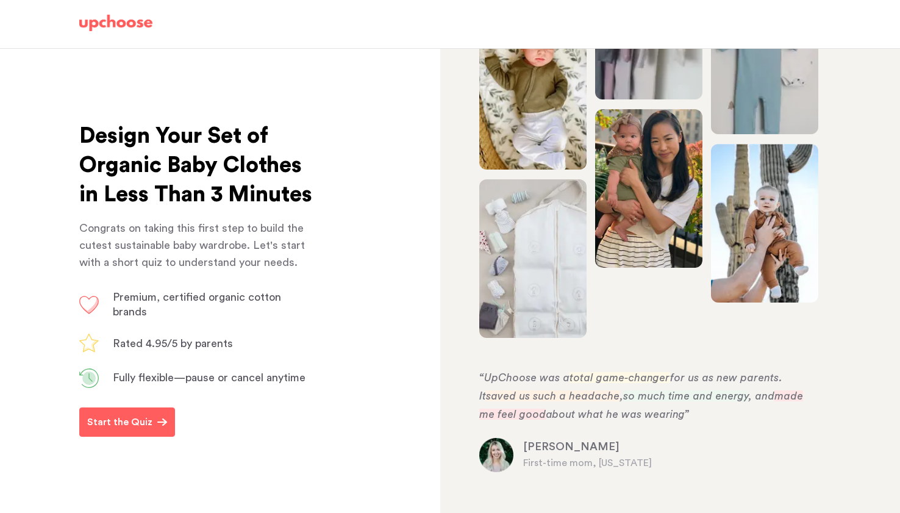
click at [137, 24] on img at bounding box center [115, 23] width 73 height 17
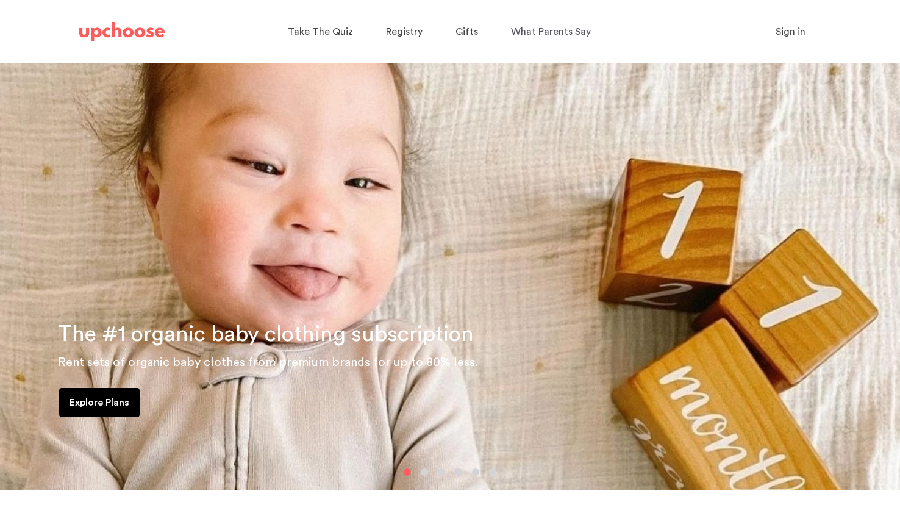
click at [795, 33] on span "Sign in" at bounding box center [790, 32] width 30 height 10
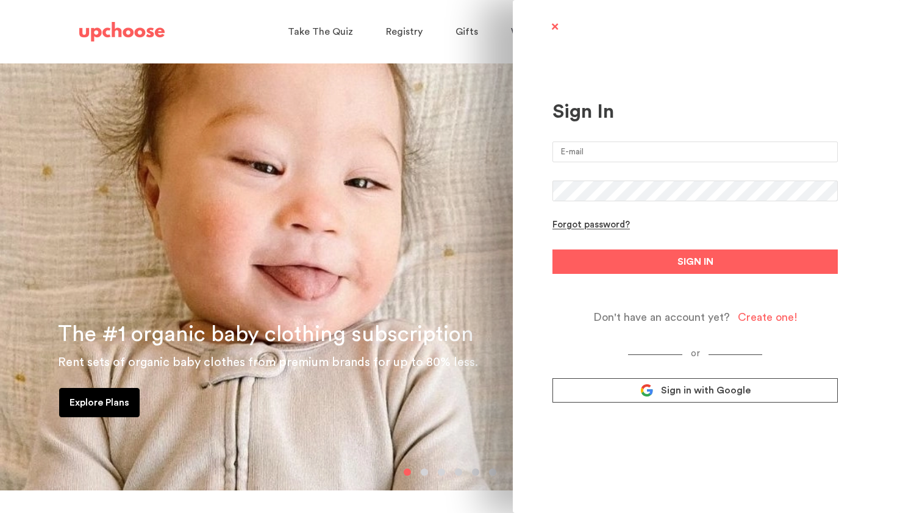
click at [647, 154] on input "email" at bounding box center [694, 151] width 285 height 21
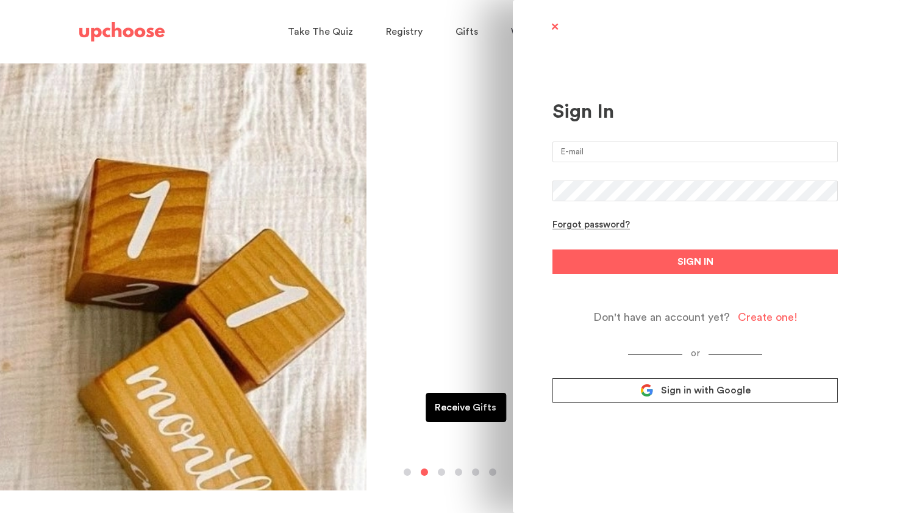
click at [620, 390] on link "Sign in with Google" at bounding box center [694, 390] width 285 height 24
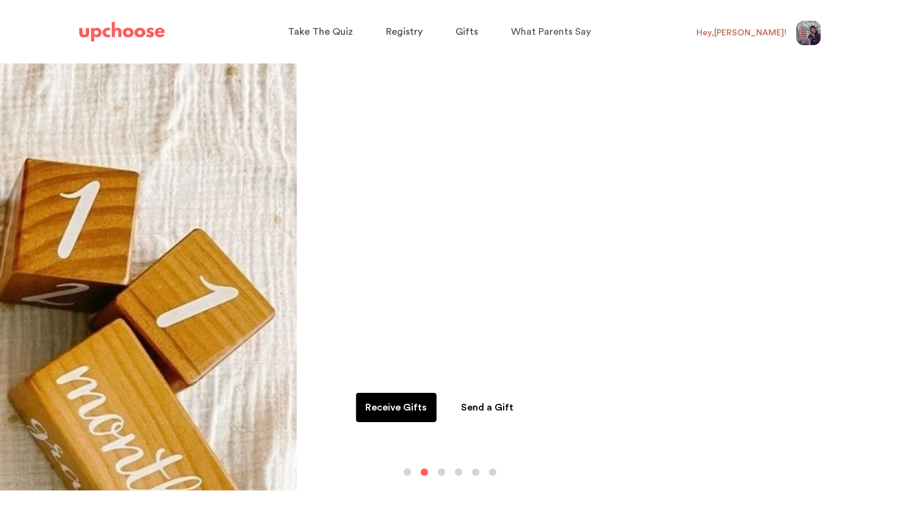
click at [770, 31] on div "Hey, Kristen !" at bounding box center [741, 32] width 90 height 11
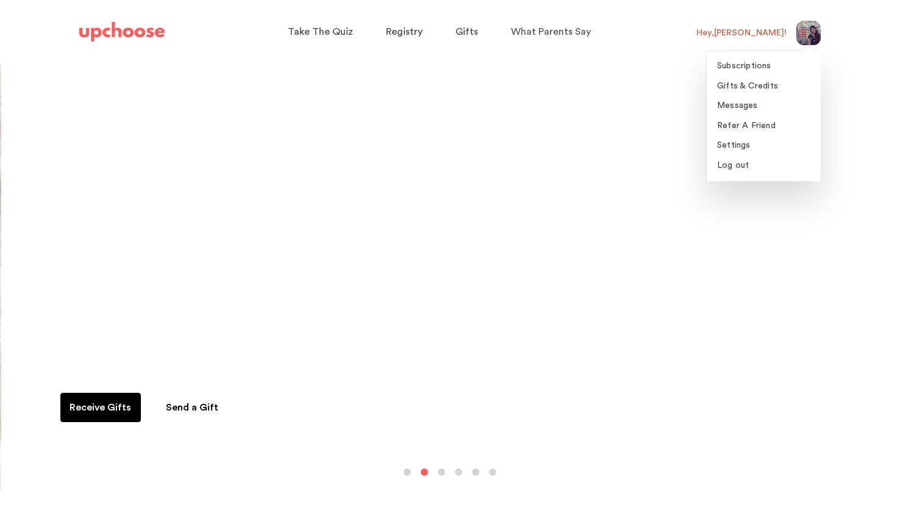
click at [798, 32] on img at bounding box center [808, 33] width 24 height 24
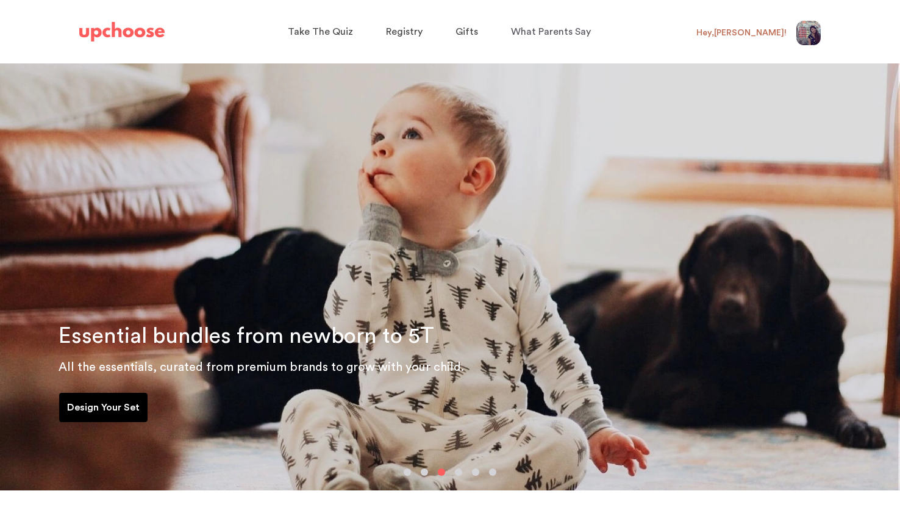
click at [810, 36] on img at bounding box center [808, 33] width 24 height 24
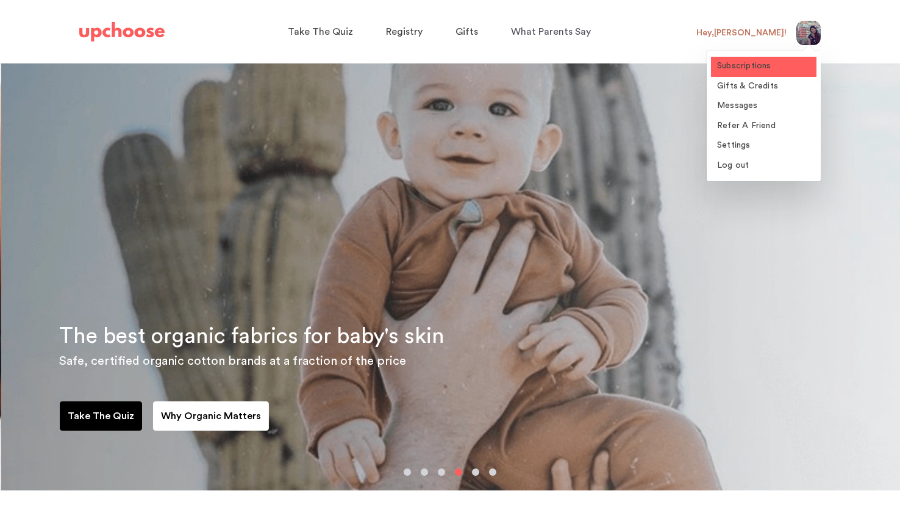
click at [761, 66] on span "Subscriptions" at bounding box center [744, 66] width 54 height 9
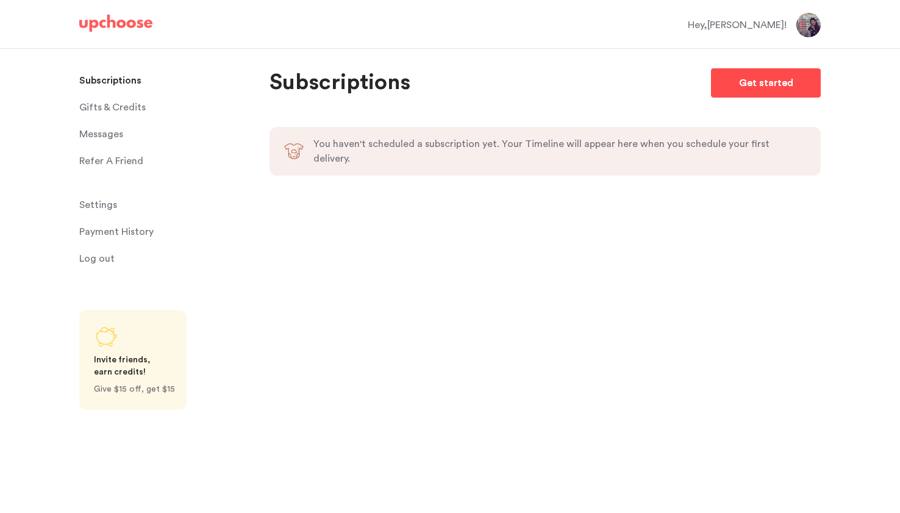
click at [736, 76] on link "Get started" at bounding box center [766, 82] width 110 height 29
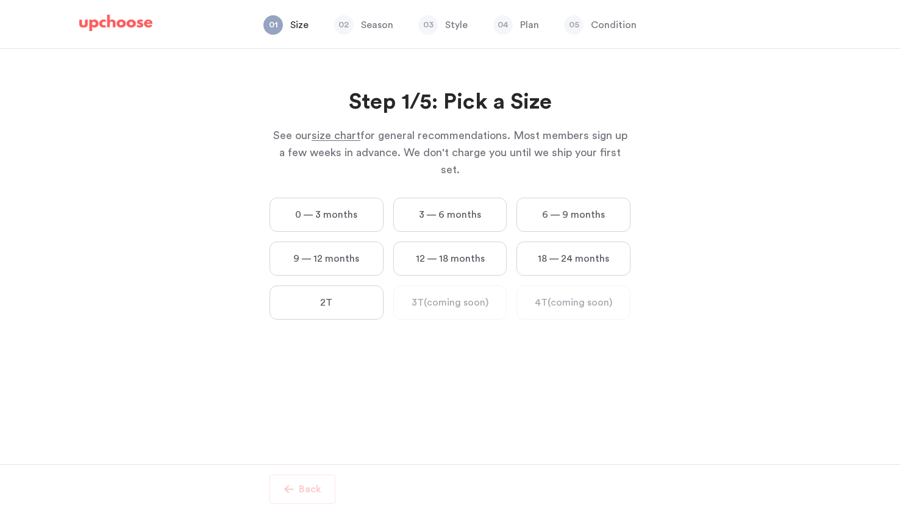
click at [346, 202] on label "0 — 3 months" at bounding box center [326, 214] width 114 height 34
click at [0, 0] on months "0 — 3 months" at bounding box center [0, 0] width 0 height 0
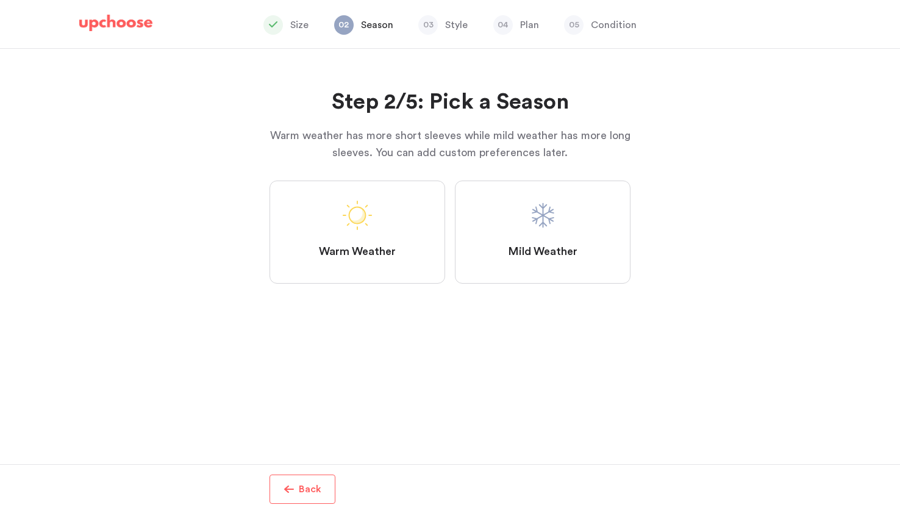
click at [550, 238] on label "Mild Weather" at bounding box center [543, 231] width 176 height 103
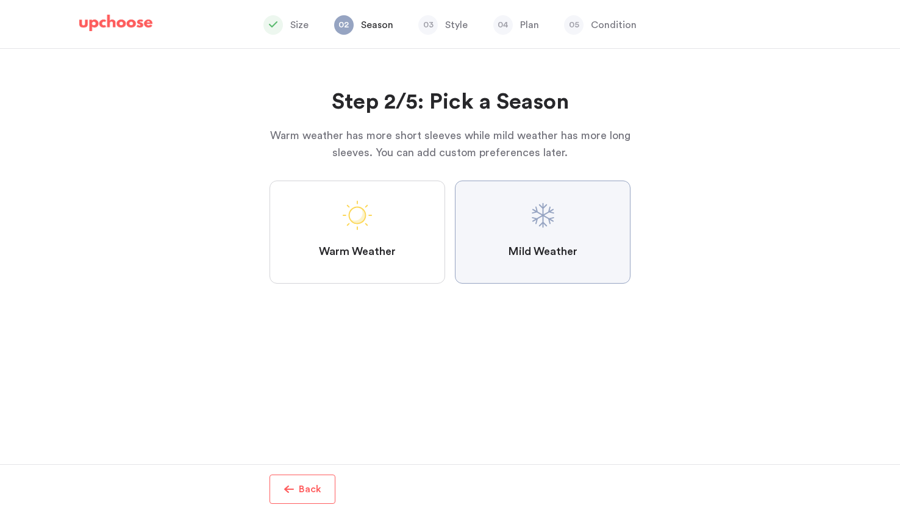
click at [0, 0] on Weather "Mild Weather" at bounding box center [0, 0] width 0 height 0
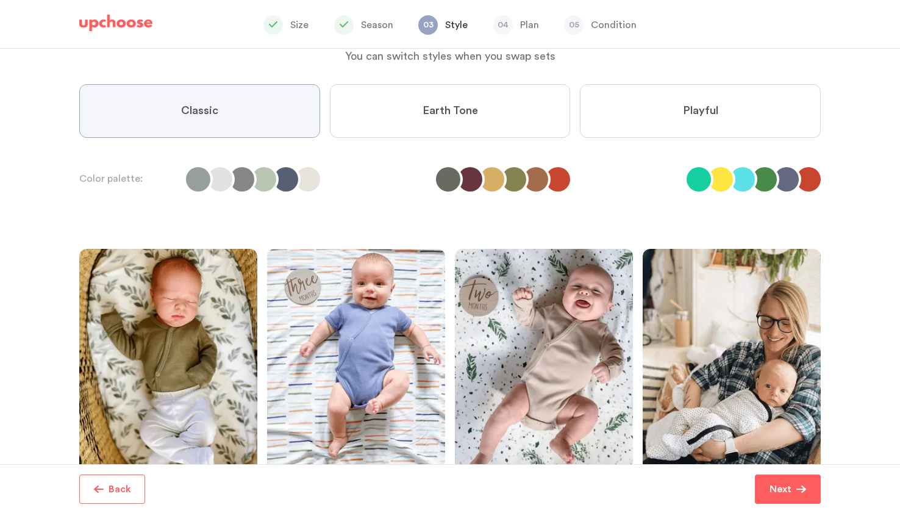
scroll to position [78, 0]
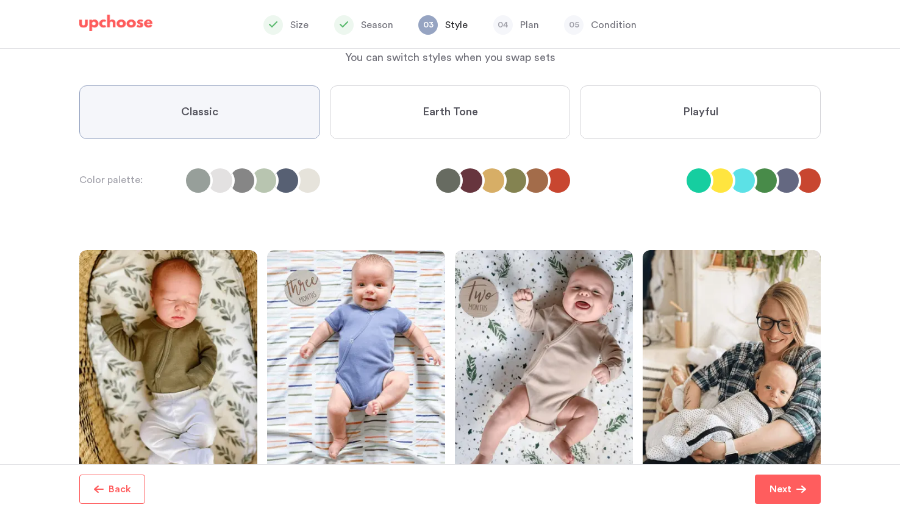
click at [507, 113] on label "Earth Tone" at bounding box center [450, 112] width 241 height 54
click at [0, 0] on Tone "Earth Tone" at bounding box center [0, 0] width 0 height 0
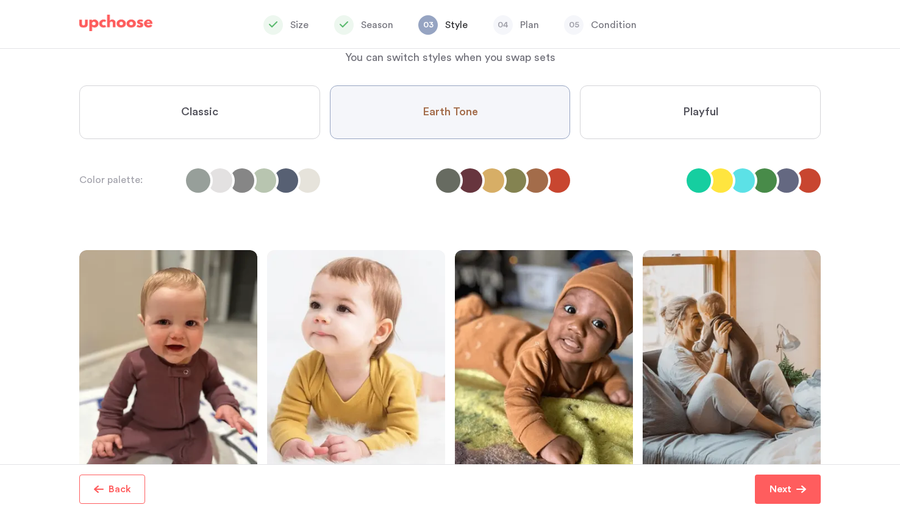
click at [255, 119] on label "Classic" at bounding box center [199, 112] width 241 height 54
click at [0, 0] on input "Classic" at bounding box center [0, 0] width 0 height 0
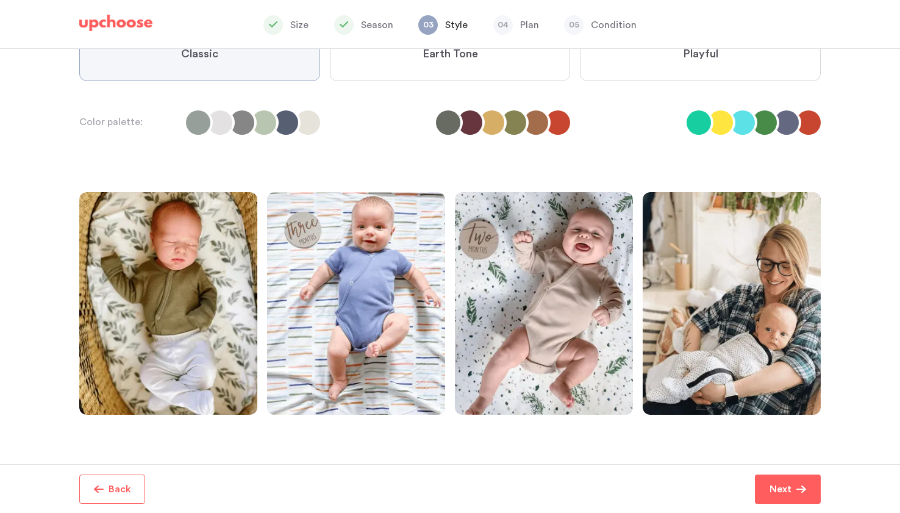
scroll to position [191, 0]
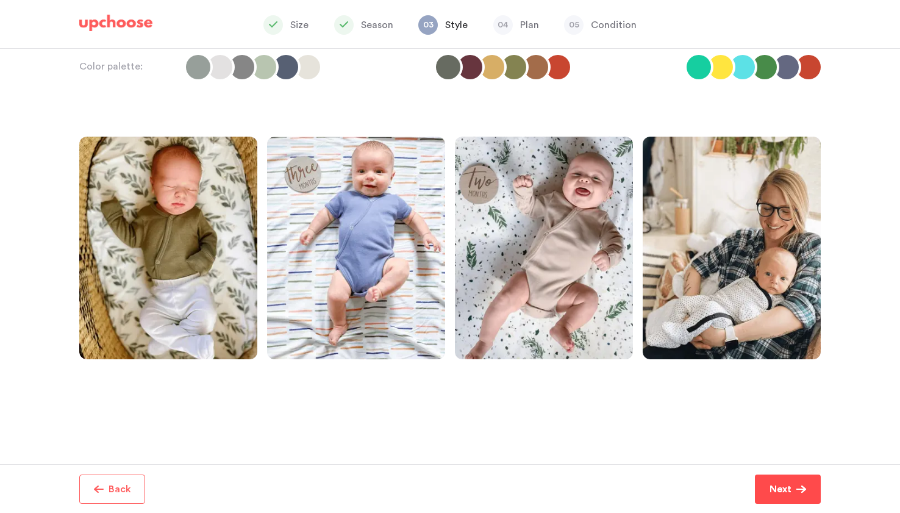
click at [773, 488] on p "Next" at bounding box center [780, 489] width 22 height 15
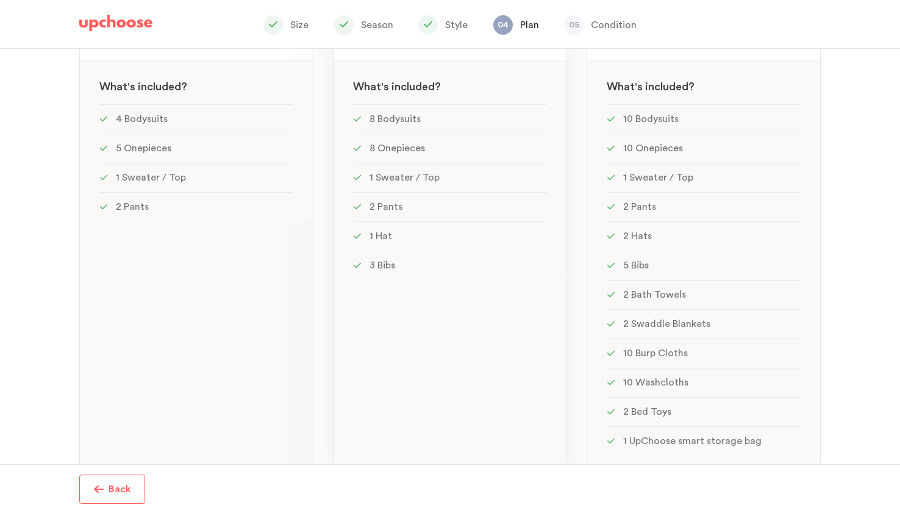
scroll to position [230, 0]
click at [229, 333] on div "Mini: 12 items Mini: 12 items See w W hat's included ? 4 Bodysuits 5 Onepieces …" at bounding box center [196, 207] width 234 height 517
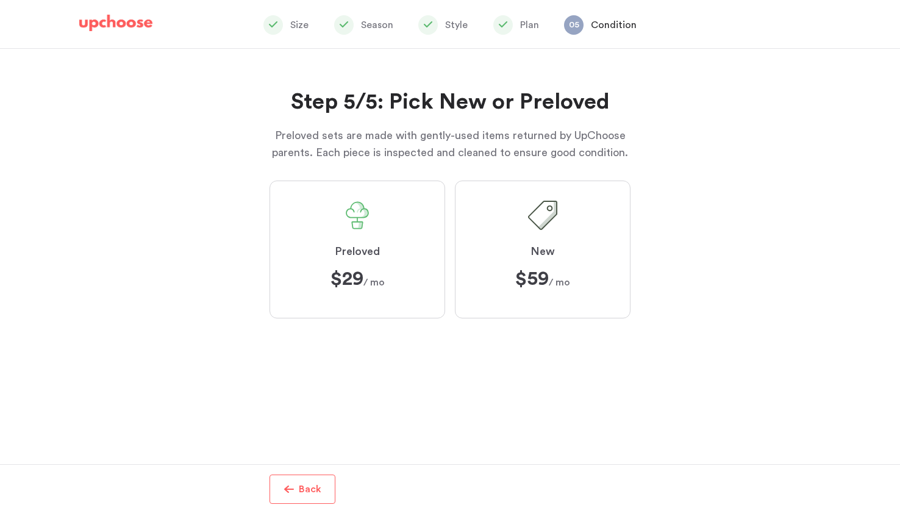
click at [368, 234] on label "Preloved $29 $29 / mo" at bounding box center [357, 249] width 176 height 138
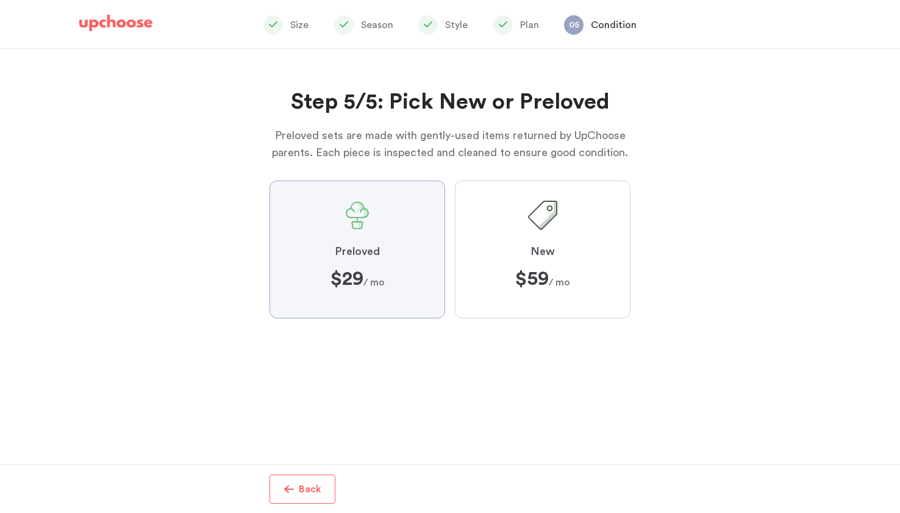
click at [0, 0] on input "Preloved $29 $29 / mo" at bounding box center [0, 0] width 0 height 0
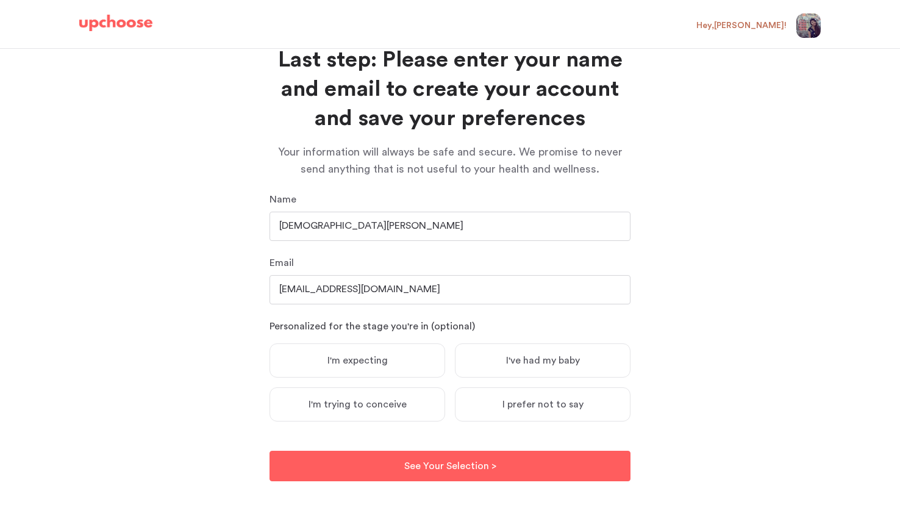
scroll to position [49, 0]
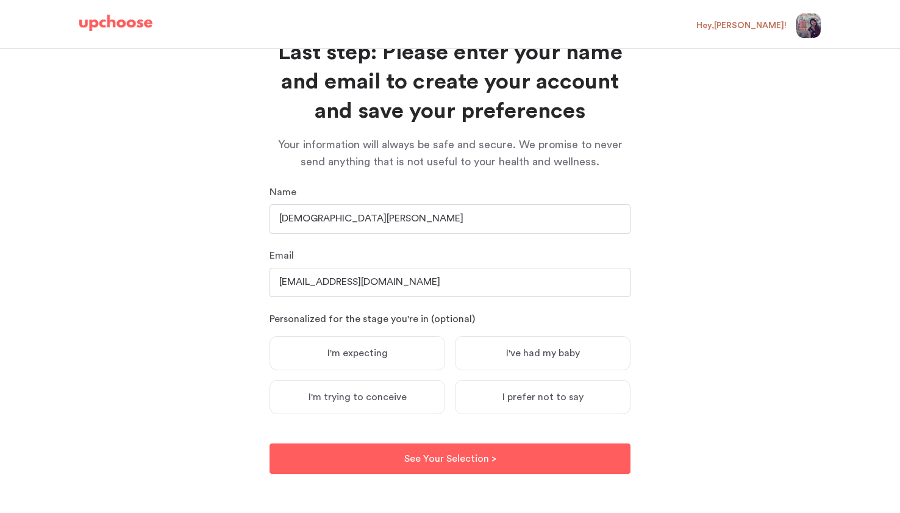
click at [374, 343] on label "I'm expecting" at bounding box center [357, 353] width 176 height 34
click at [0, 0] on input "I'm expecting" at bounding box center [0, 0] width 0 height 0
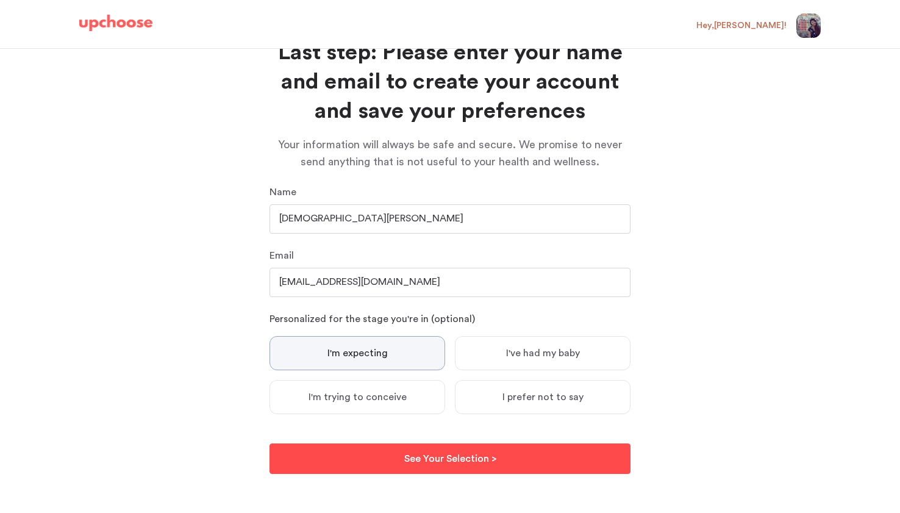
click at [396, 458] on button "See Your Selection > See Your Selection >" at bounding box center [449, 458] width 361 height 30
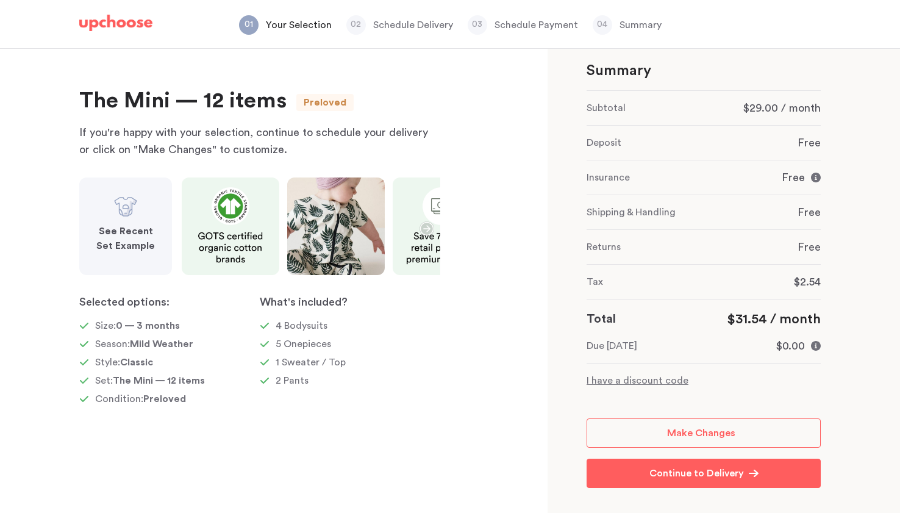
scroll to position [41, 0]
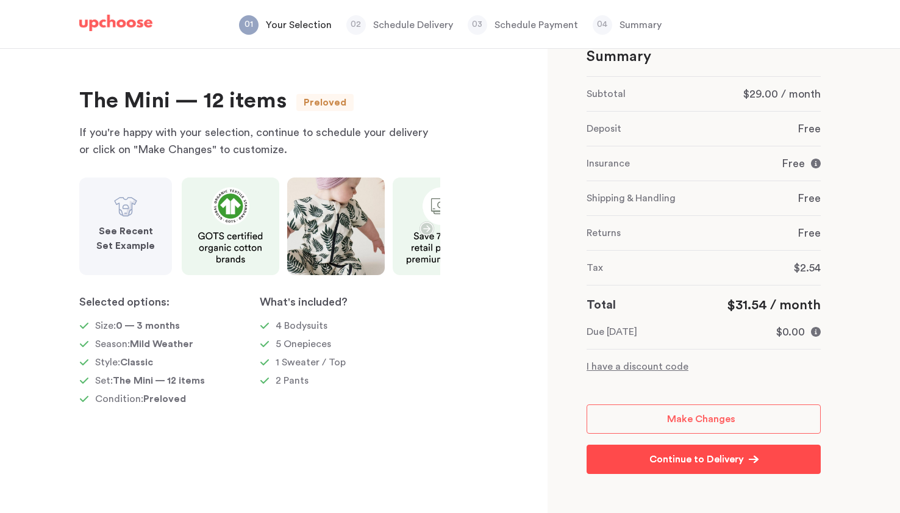
click at [624, 455] on link "Continue to Delivery Continue to Delivery" at bounding box center [703, 458] width 234 height 29
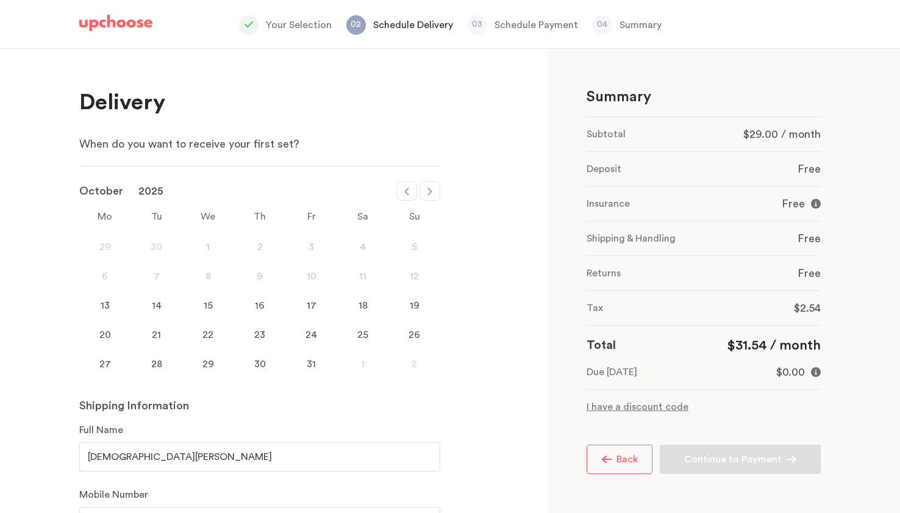
scroll to position [1, 0]
click at [620, 413] on p "I have a discount code" at bounding box center [703, 406] width 234 height 15
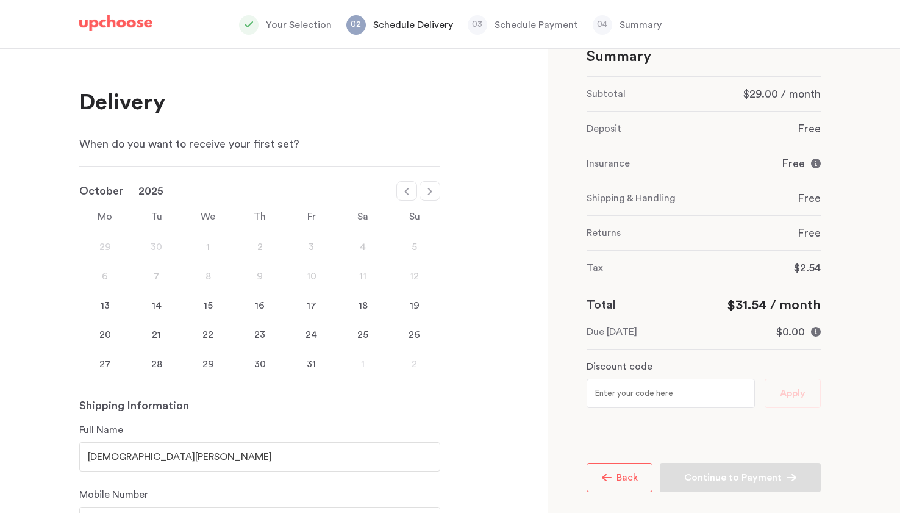
click at [627, 397] on input "text" at bounding box center [670, 392] width 168 height 29
paste input "ORGANIC20"
type input "ORGANIC20"
click at [789, 389] on span "Apply" at bounding box center [793, 393] width 26 height 16
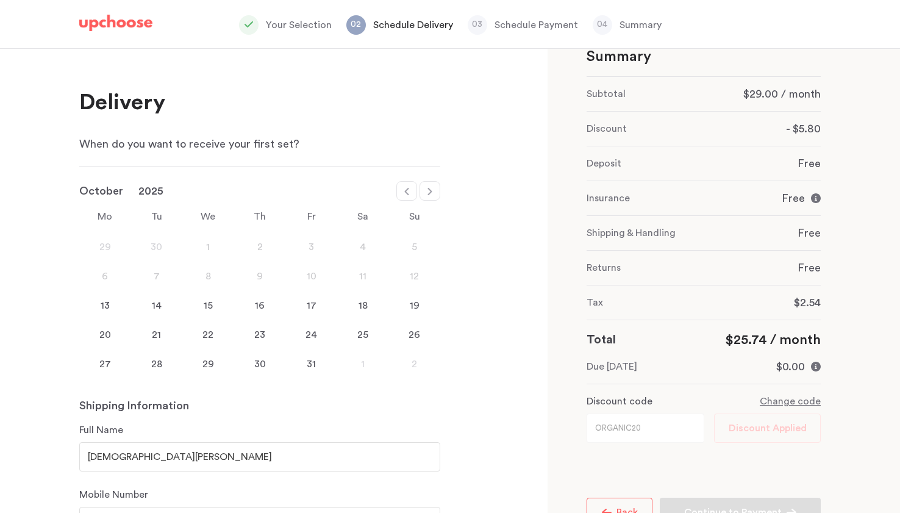
click at [102, 338] on div "20" at bounding box center [105, 334] width 52 height 15
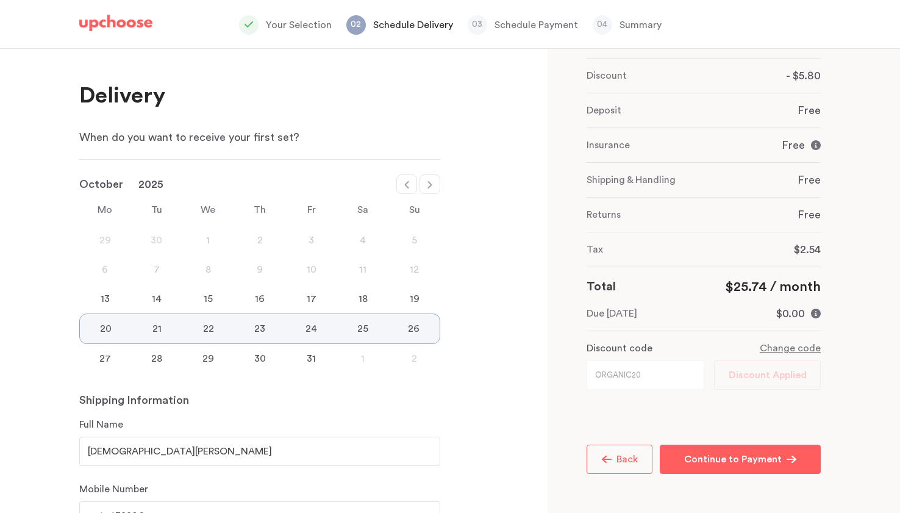
scroll to position [5, 0]
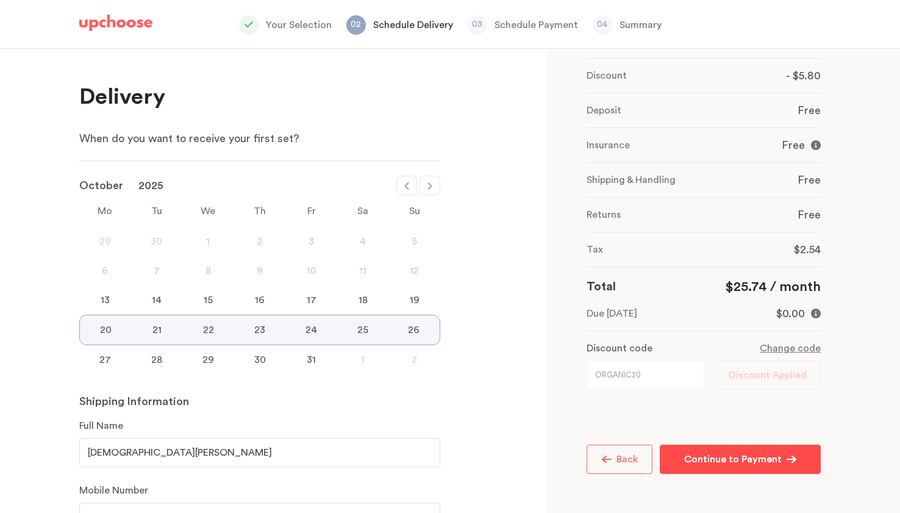
click at [718, 452] on p "Continue to Payment" at bounding box center [733, 459] width 98 height 15
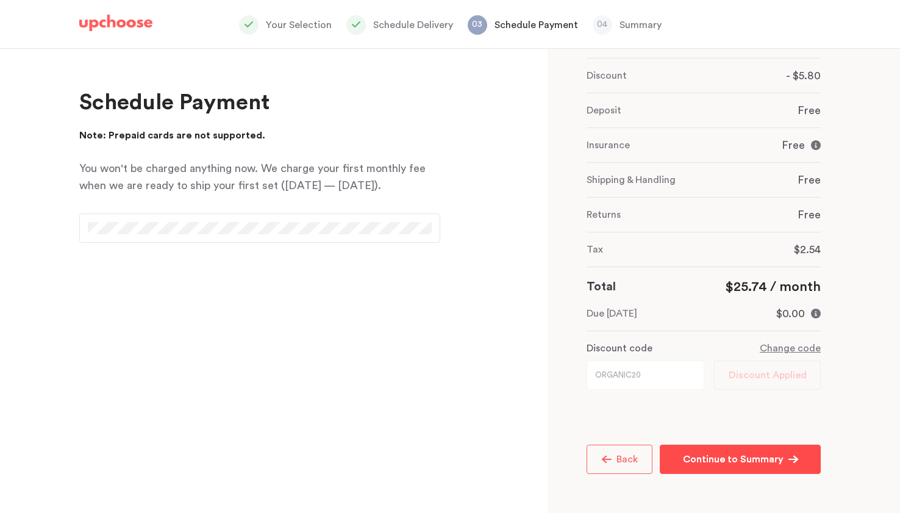
click at [730, 465] on p "Continue to Summary" at bounding box center [733, 459] width 101 height 15
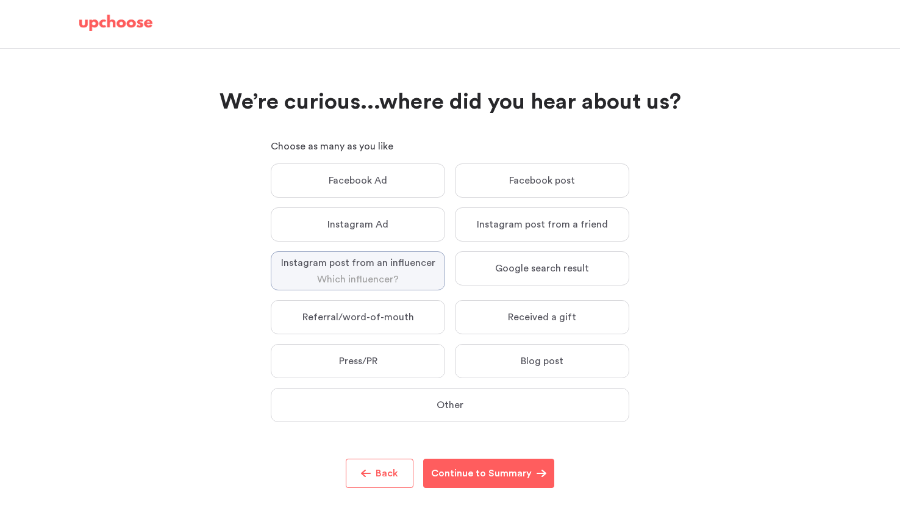
scroll to position [14, 0]
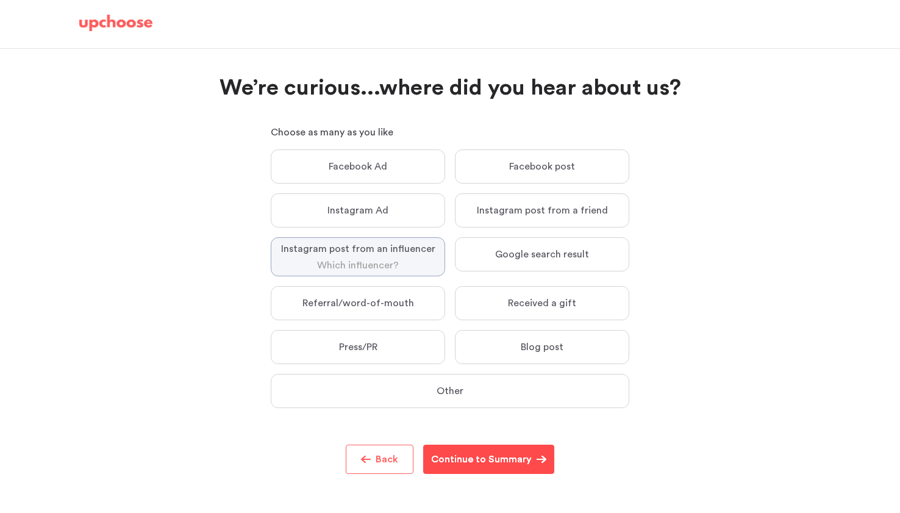
click at [535, 469] on button "Continue to Summary Continue to Summary" at bounding box center [488, 458] width 131 height 29
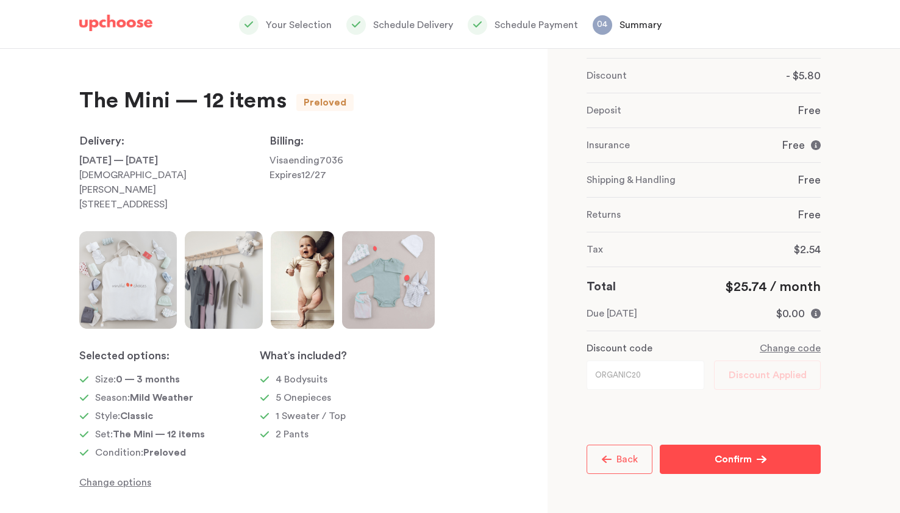
scroll to position [16, 0]
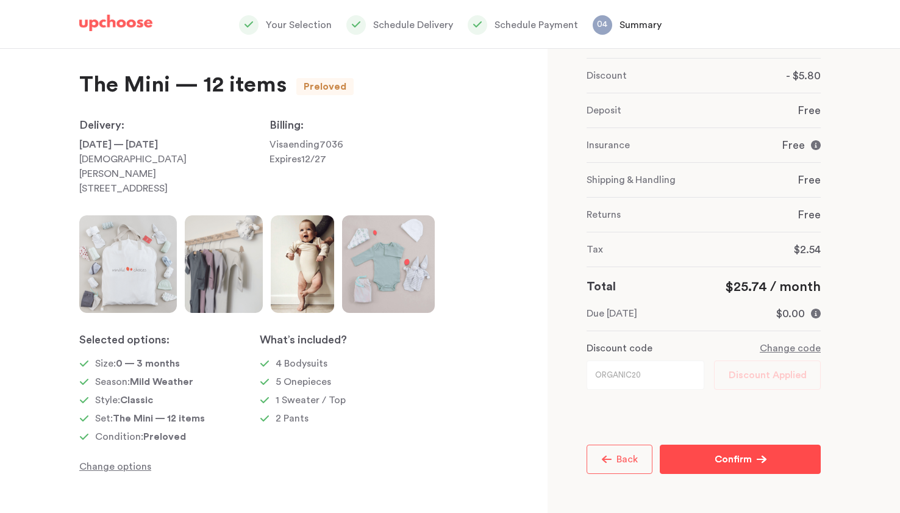
click at [725, 467] on button "Confirm Confirm" at bounding box center [739, 458] width 161 height 29
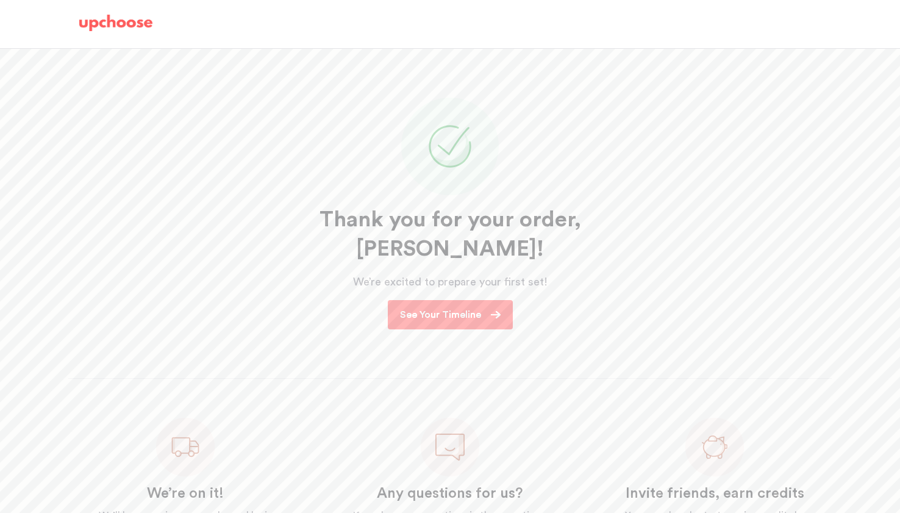
click at [463, 300] on link "See Your Timeline" at bounding box center [450, 314] width 125 height 29
